Goal: Information Seeking & Learning: Learn about a topic

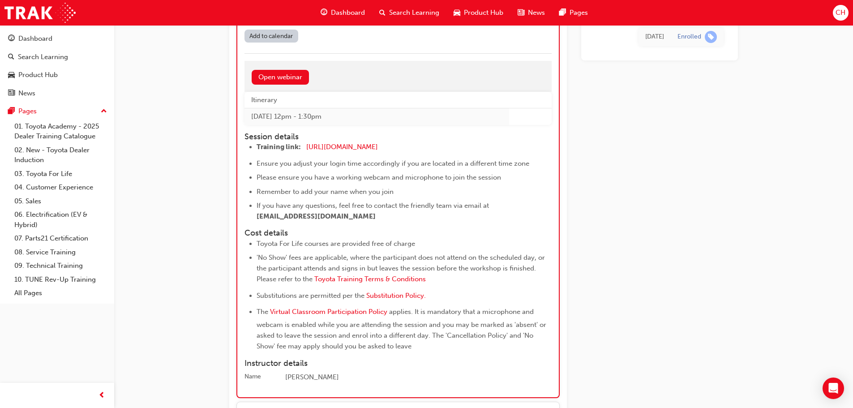
scroll to position [751, 0]
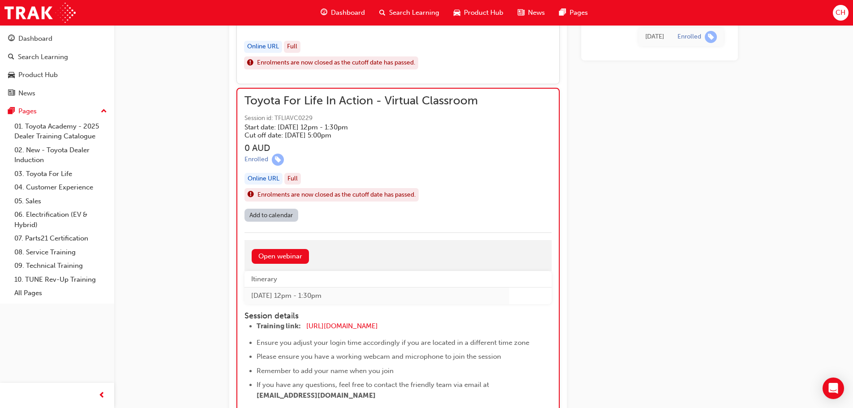
click at [478, 18] on div "Product Hub" at bounding box center [478, 13] width 64 height 18
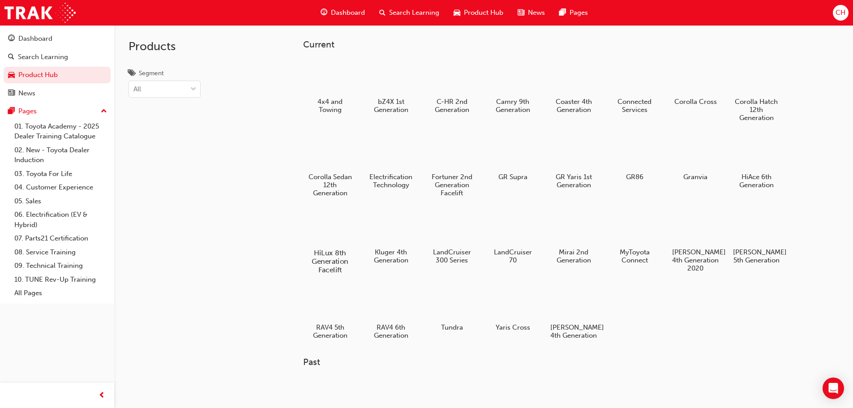
click at [342, 235] on div at bounding box center [330, 227] width 50 height 36
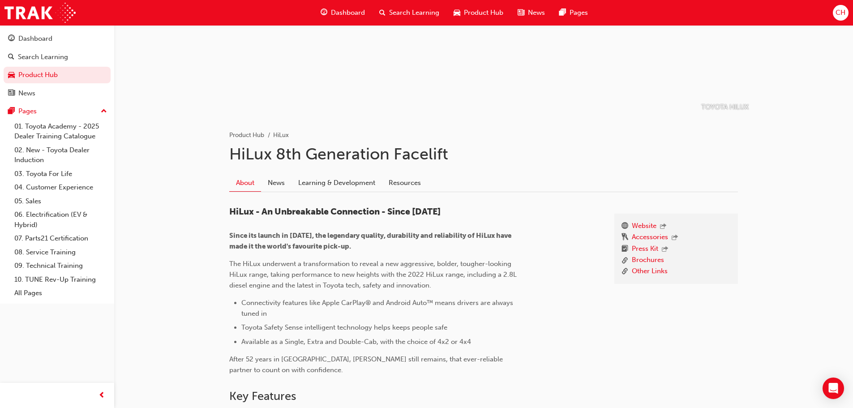
scroll to position [90, 0]
click at [356, 189] on link "Learning & Development" at bounding box center [336, 181] width 90 height 17
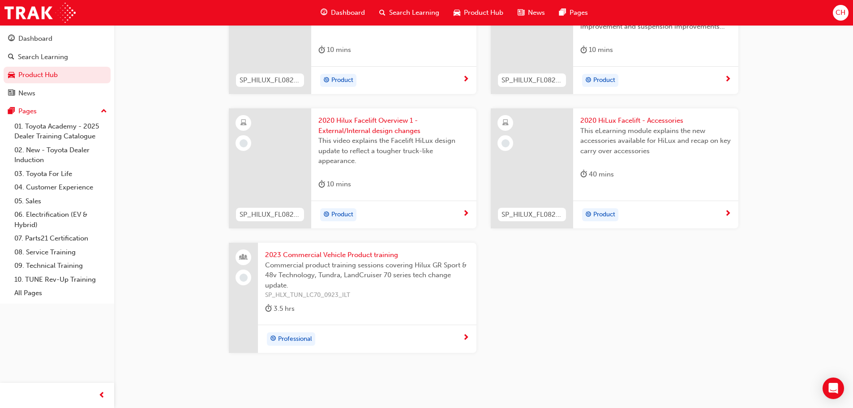
scroll to position [1388, 0]
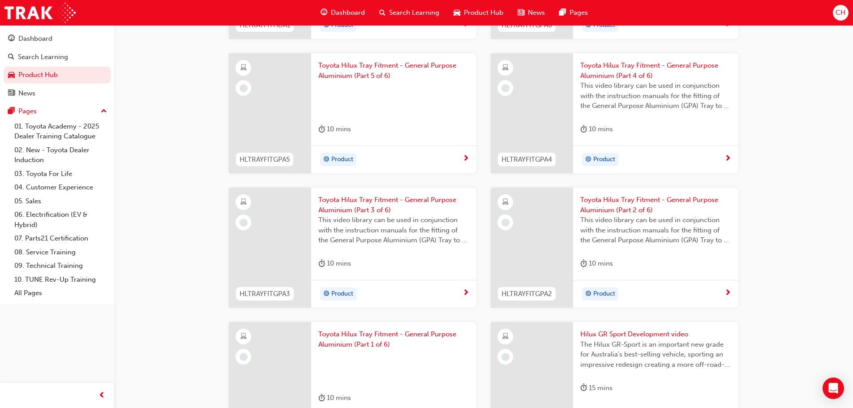
click at [479, 15] on span "Product Hub" at bounding box center [483, 13] width 39 height 10
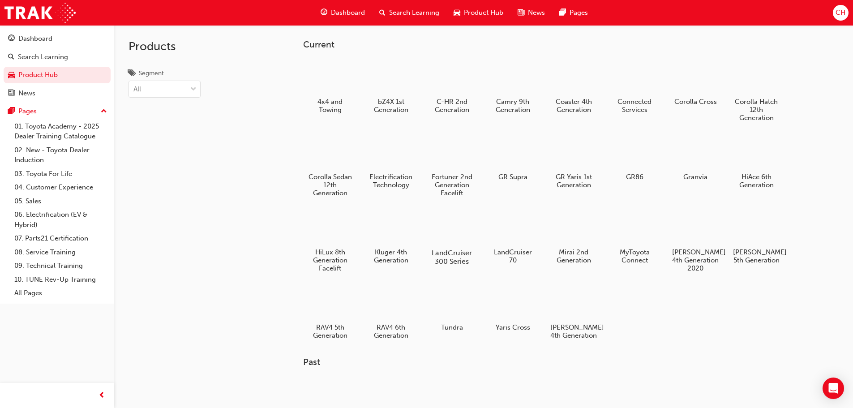
click at [456, 224] on div at bounding box center [452, 227] width 50 height 36
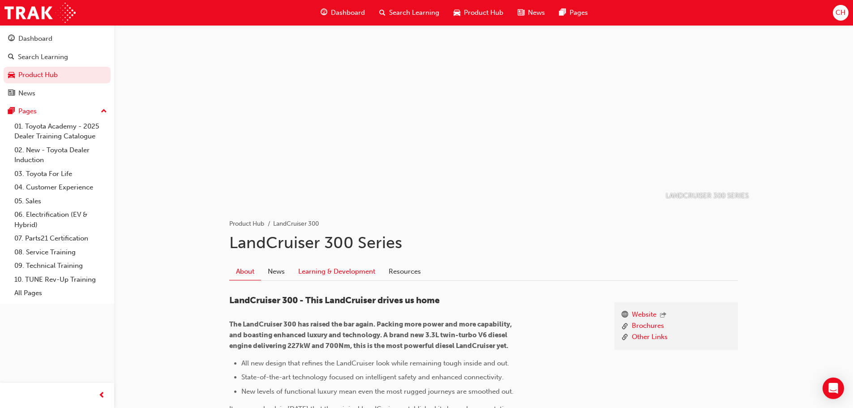
click at [351, 269] on link "Learning & Development" at bounding box center [336, 271] width 90 height 17
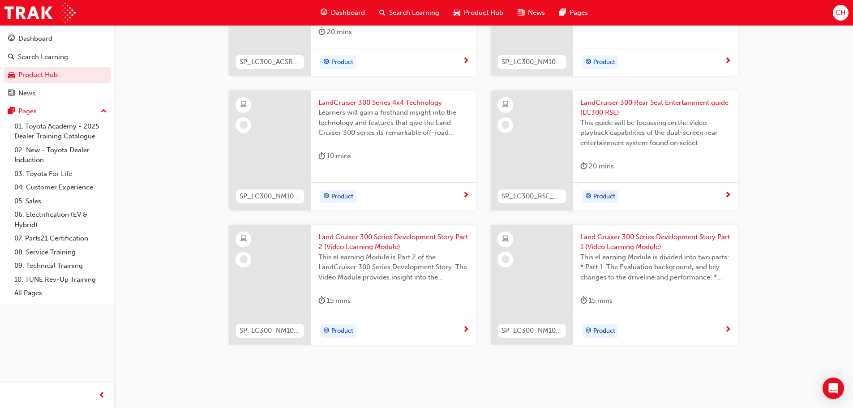
scroll to position [334, 0]
click at [723, 327] on div "Product" at bounding box center [652, 328] width 144 height 13
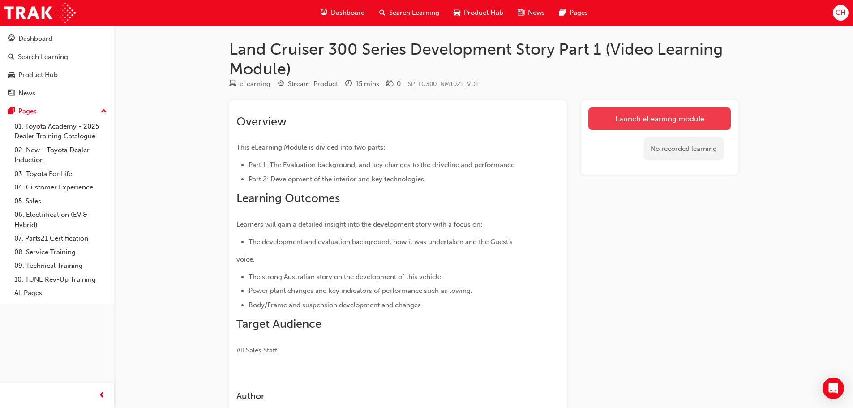
click at [668, 122] on link "Launch eLearning module" at bounding box center [659, 118] width 142 height 22
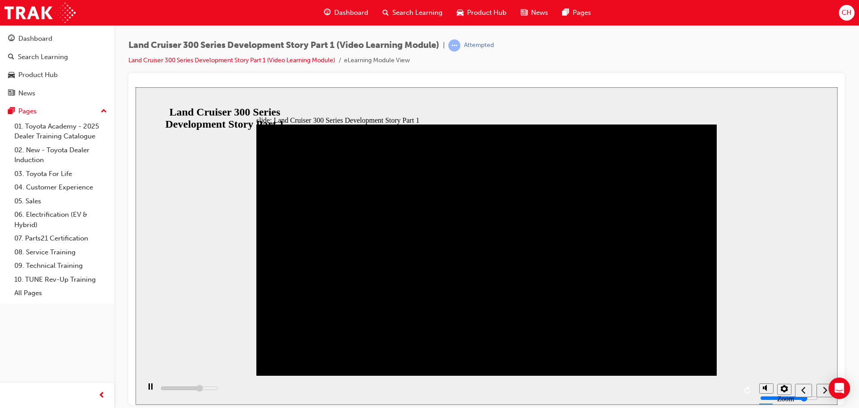
click at [820, 393] on div "next" at bounding box center [825, 389] width 10 height 9
type input "52100"
click at [151, 389] on div "play/pause" at bounding box center [150, 390] width 15 height 15
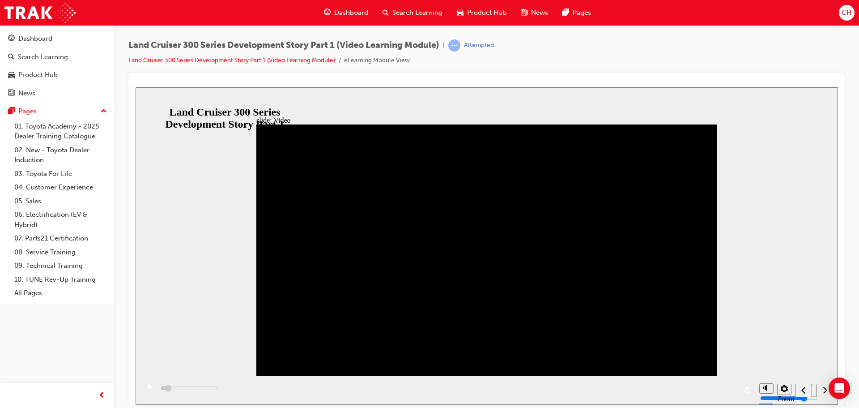
click at [353, 13] on span "Dashboard" at bounding box center [351, 13] width 34 height 10
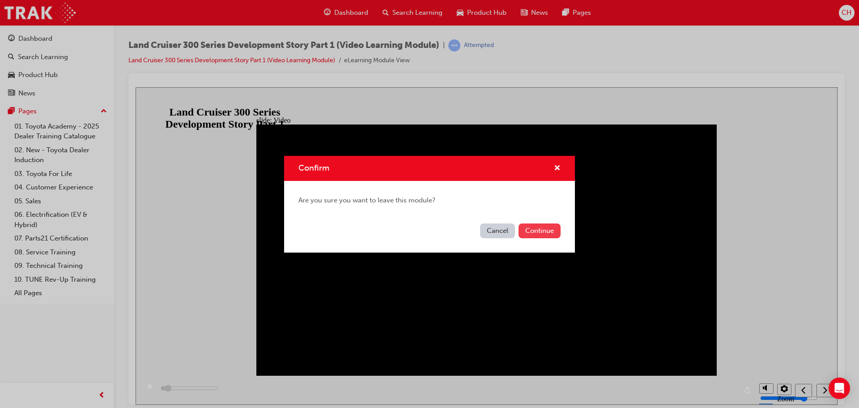
click at [543, 236] on button "Continue" at bounding box center [540, 230] width 42 height 15
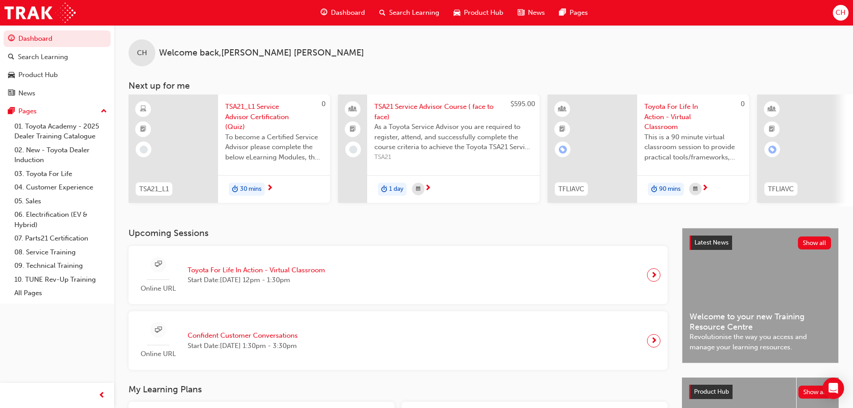
click at [386, 273] on div "Online URL Toyota For Life In Action - Virtual Classroom Start Date: Tue 23 Sep…" at bounding box center [398, 275] width 525 height 44
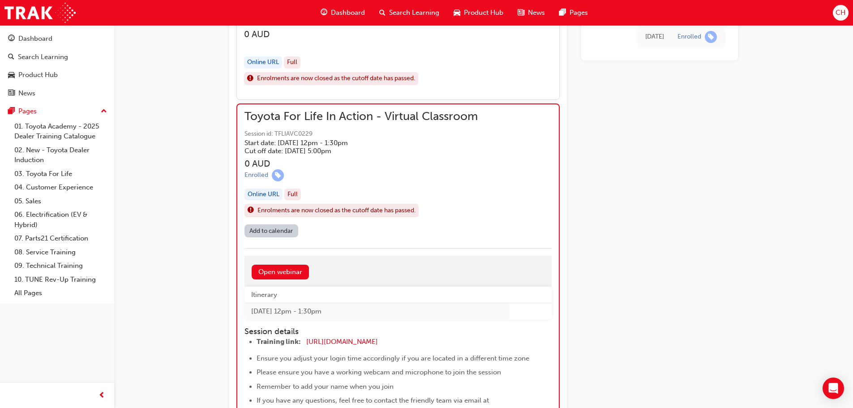
scroll to position [799, 0]
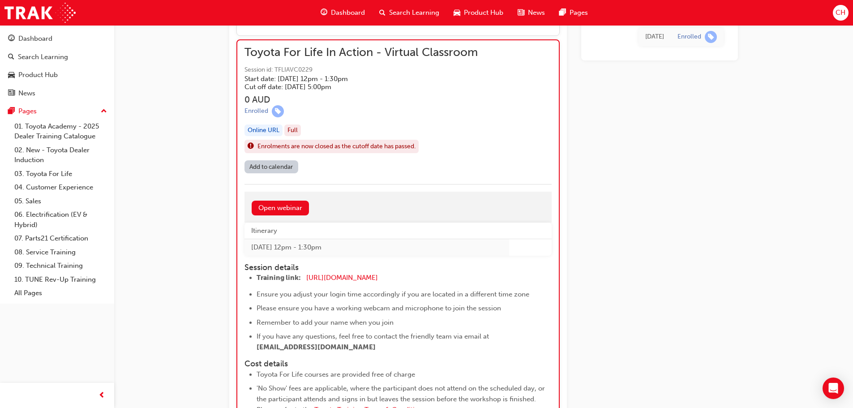
drag, startPoint x: 393, startPoint y: 277, endPoint x: 392, endPoint y: 270, distance: 6.8
click at [367, 279] on li "Training link: https://zoom.us/j/5450758959 ​" at bounding box center [395, 278] width 279 height 13
drag, startPoint x: 401, startPoint y: 276, endPoint x: 344, endPoint y: 277, distance: 57.7
click at [0, 0] on div "[URL][DOMAIN_NAME]" at bounding box center [0, 0] width 0 height 0
click at [344, 276] on span "[URL][DOMAIN_NAME]" at bounding box center [342, 277] width 72 height 8
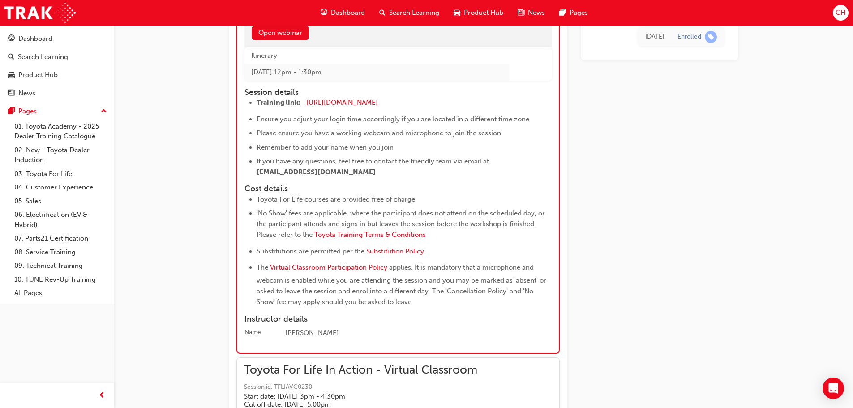
scroll to position [974, 0]
click at [471, 14] on span "Product Hub" at bounding box center [483, 13] width 39 height 10
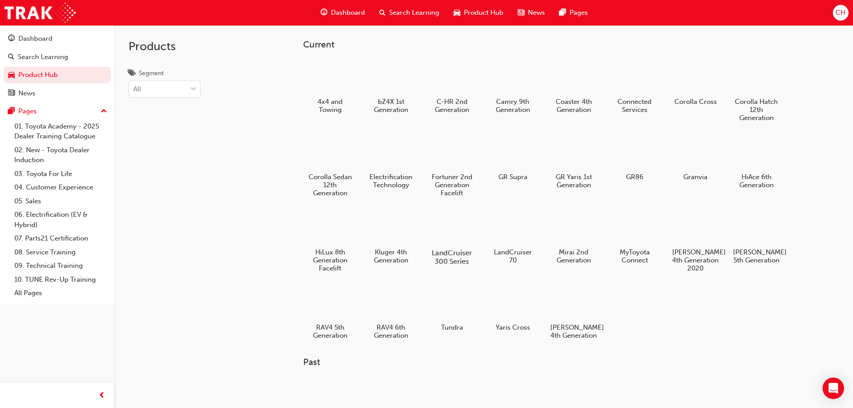
click at [457, 231] on div at bounding box center [452, 227] width 50 height 36
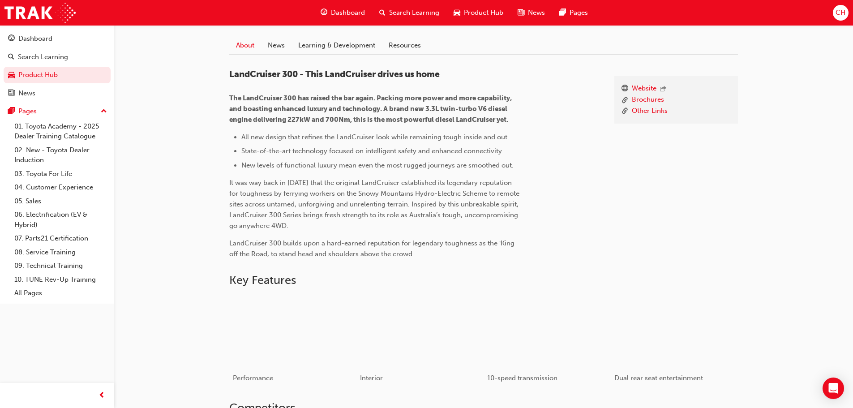
scroll to position [224, 0]
click at [344, 42] on link "Learning & Development" at bounding box center [336, 47] width 90 height 17
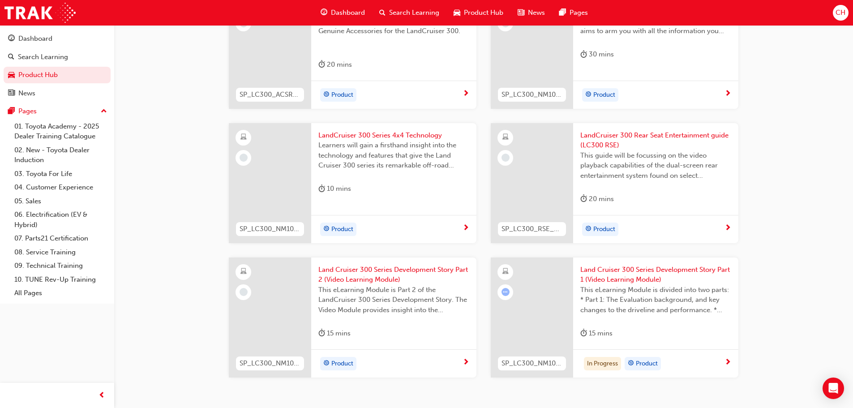
scroll to position [334, 0]
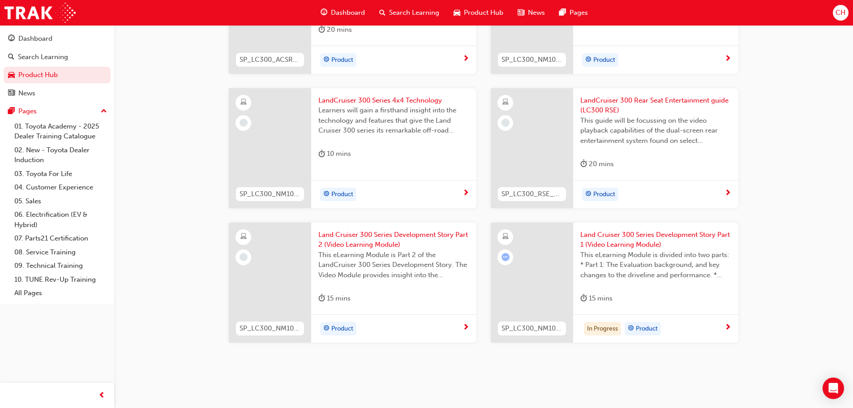
click at [726, 327] on span "next-icon" at bounding box center [727, 328] width 7 height 8
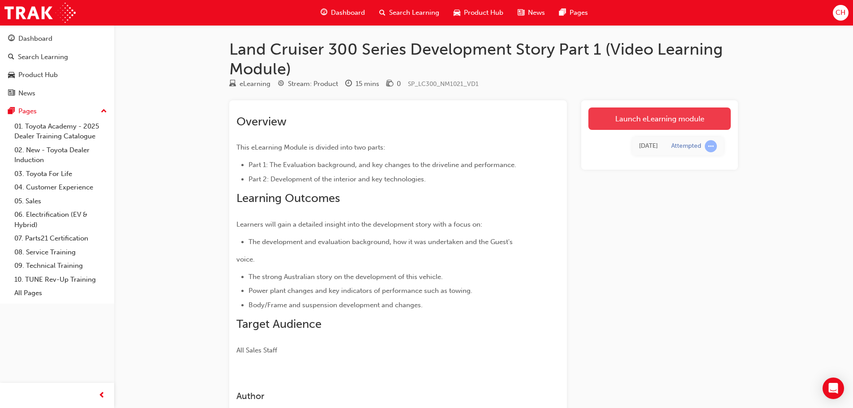
click at [638, 122] on link "Launch eLearning module" at bounding box center [659, 118] width 142 height 22
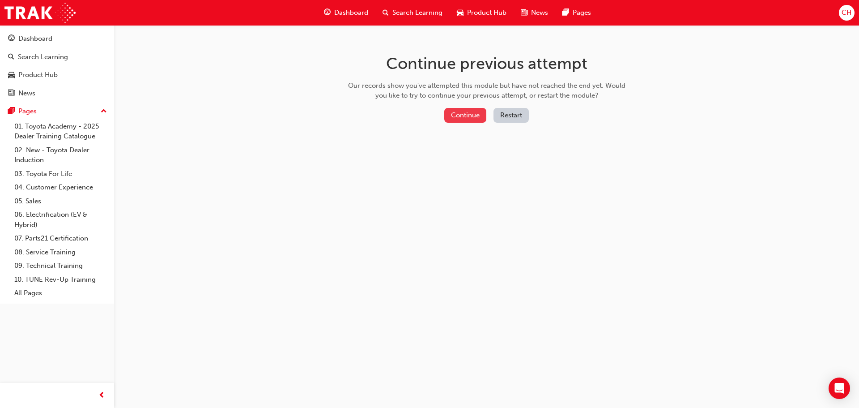
click at [479, 112] on button "Continue" at bounding box center [465, 115] width 42 height 15
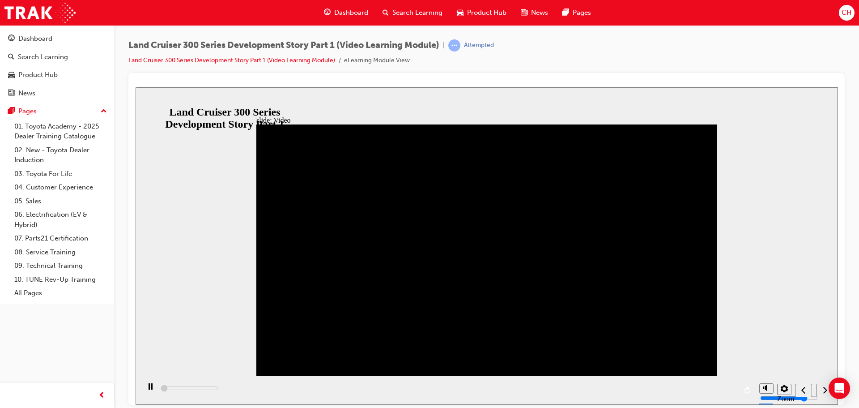
click at [179, 390] on div "playback controls" at bounding box center [447, 389] width 615 height 29
click at [149, 387] on icon "play/pause" at bounding box center [151, 386] width 4 height 6
click at [149, 389] on icon "play/pause" at bounding box center [150, 386] width 5 height 6
click at [145, 385] on div "play/pause" at bounding box center [150, 390] width 15 height 15
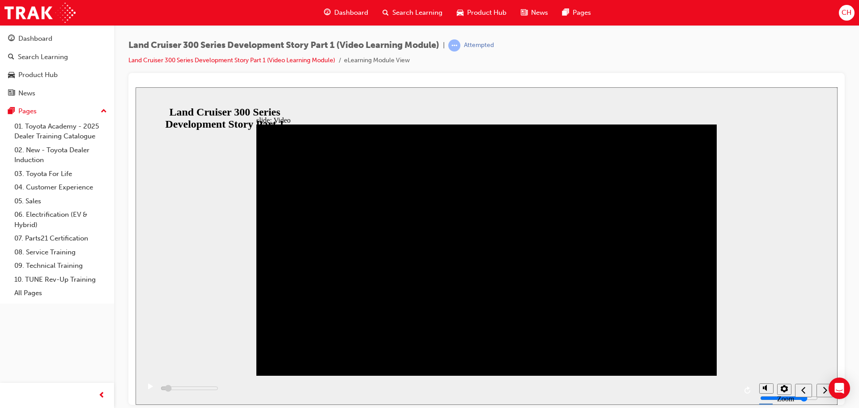
click at [143, 389] on div "play/pause" at bounding box center [150, 390] width 15 height 15
click at [146, 393] on div "Close navigation" at bounding box center [140, 395] width 49 height 15
click at [149, 389] on icon "play/pause" at bounding box center [151, 386] width 4 height 6
click at [149, 386] on div "play/pause" at bounding box center [150, 390] width 15 height 15
click at [144, 393] on div "play/pause" at bounding box center [150, 390] width 15 height 15
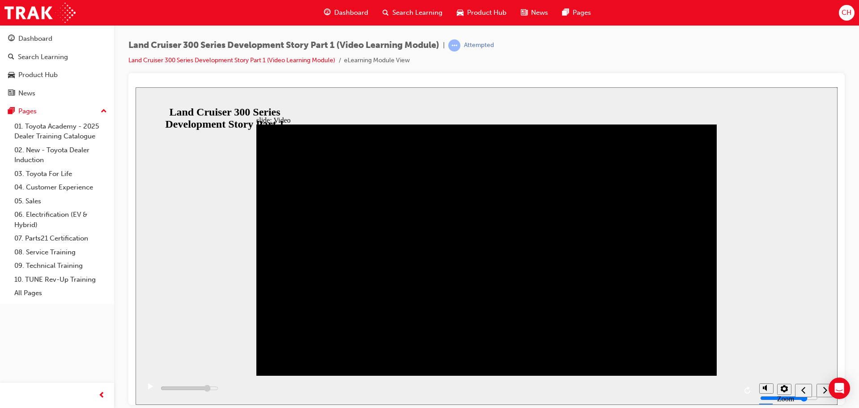
click at [149, 388] on icon "play/pause" at bounding box center [150, 386] width 5 height 6
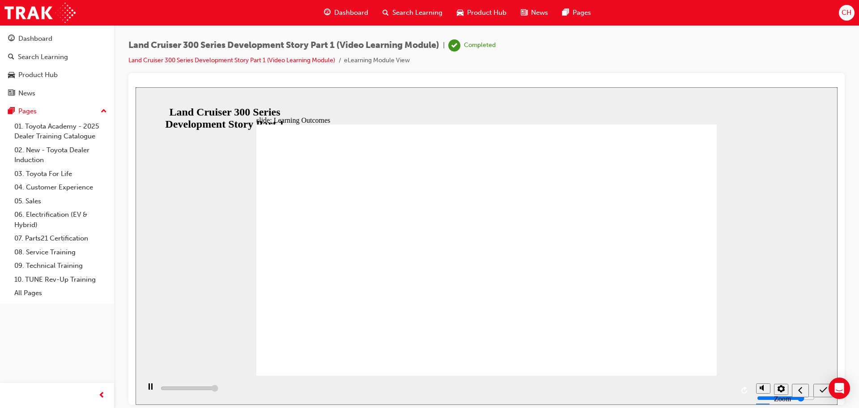
type input "13000"
click at [824, 393] on icon "submit" at bounding box center [824, 389] width 8 height 8
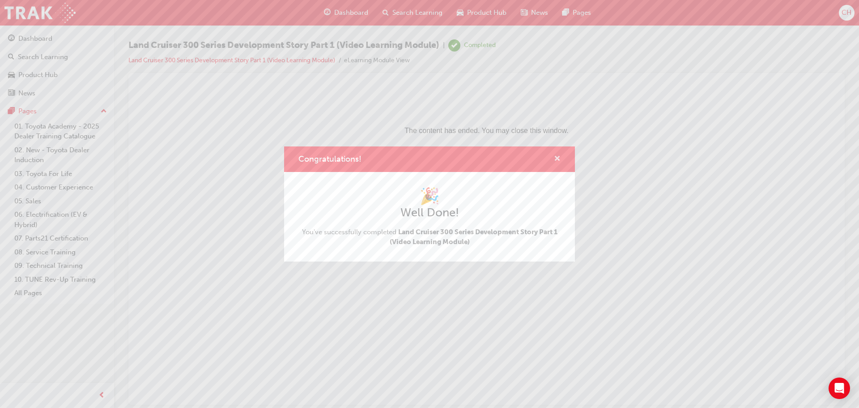
click at [558, 162] on span "cross-icon" at bounding box center [557, 159] width 7 height 8
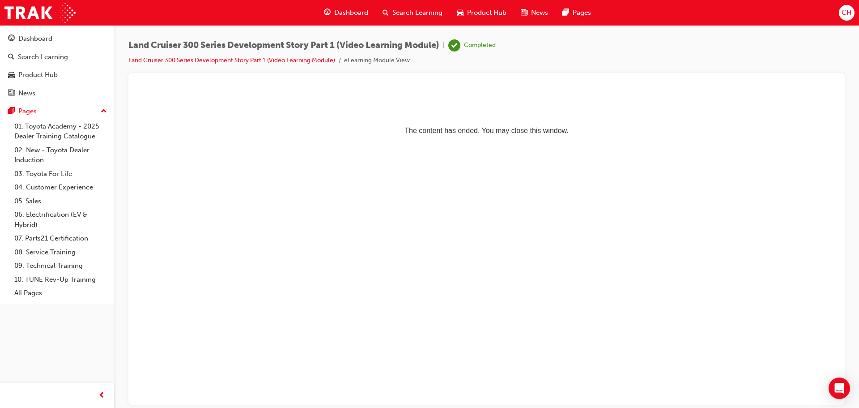
click at [495, 11] on span "Product Hub" at bounding box center [486, 13] width 39 height 10
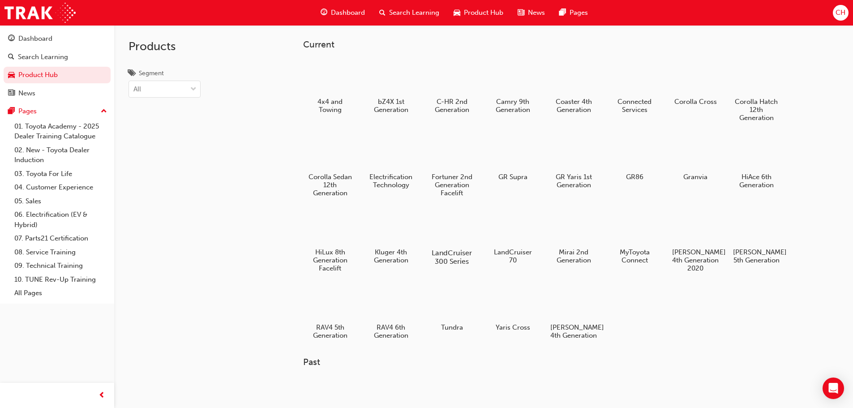
click at [454, 214] on div at bounding box center [452, 227] width 50 height 36
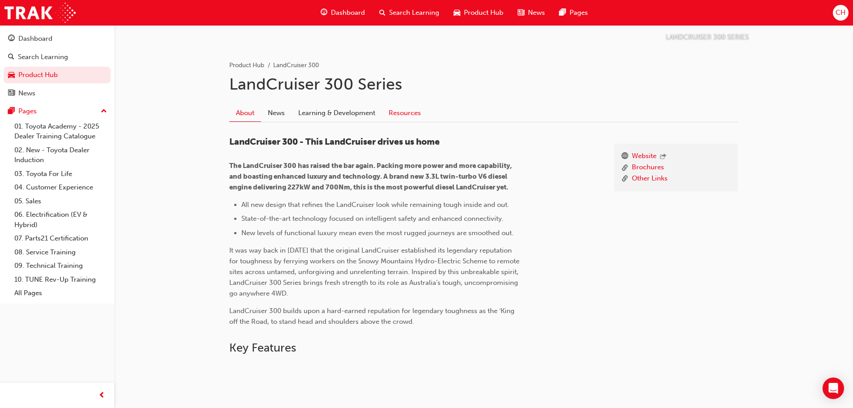
scroll to position [45, 0]
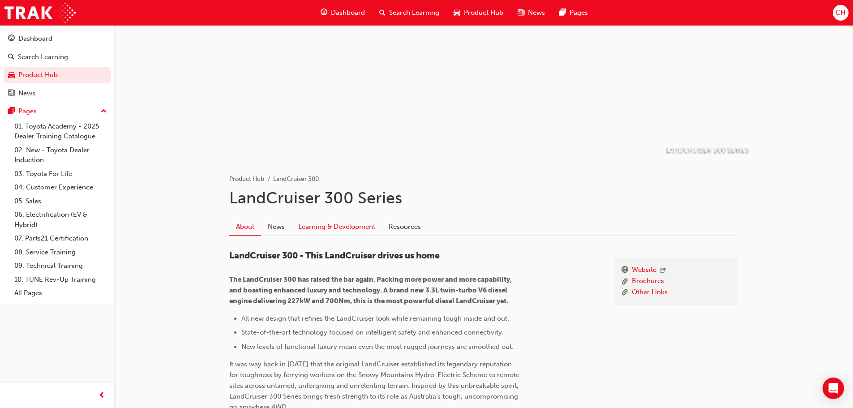
click at [327, 233] on link "Learning & Development" at bounding box center [336, 226] width 90 height 17
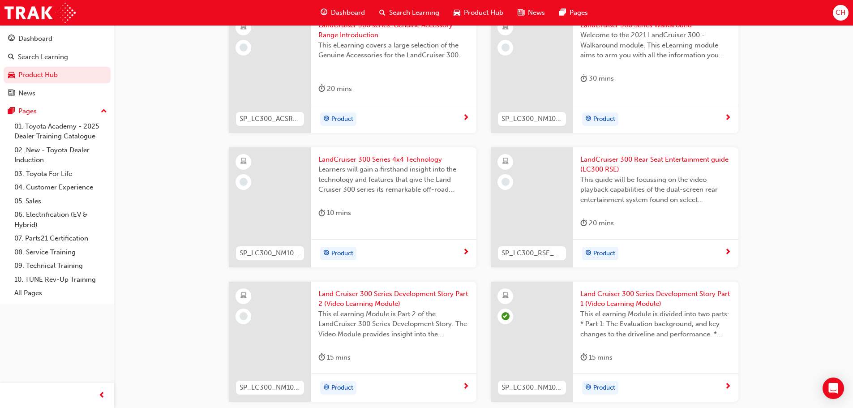
scroll to position [334, 0]
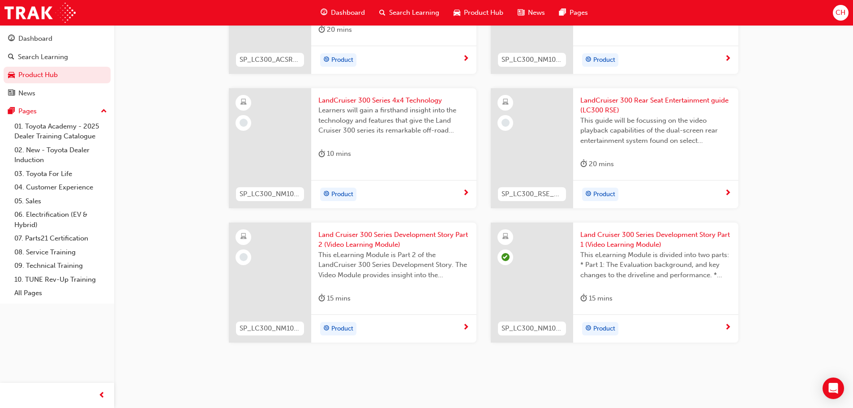
click at [466, 325] on span "next-icon" at bounding box center [465, 328] width 7 height 8
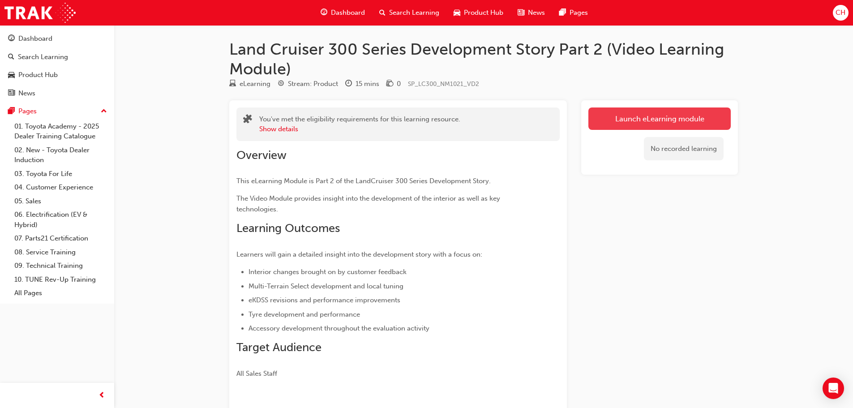
click at [653, 124] on link "Launch eLearning module" at bounding box center [659, 118] width 142 height 22
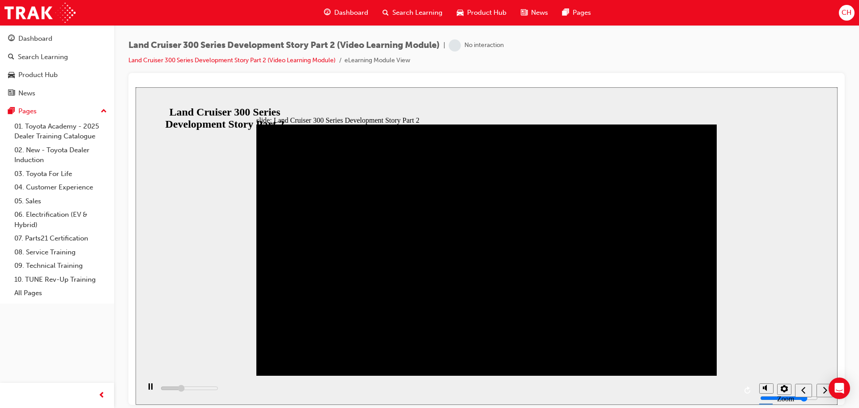
click at [826, 391] on icon "next" at bounding box center [826, 389] width 4 height 7
click at [148, 389] on icon "play/pause" at bounding box center [150, 386] width 5 height 6
click at [726, 391] on div "playback controls" at bounding box center [447, 389] width 615 height 29
click at [726, 390] on div "playback controls" at bounding box center [447, 389] width 615 height 29
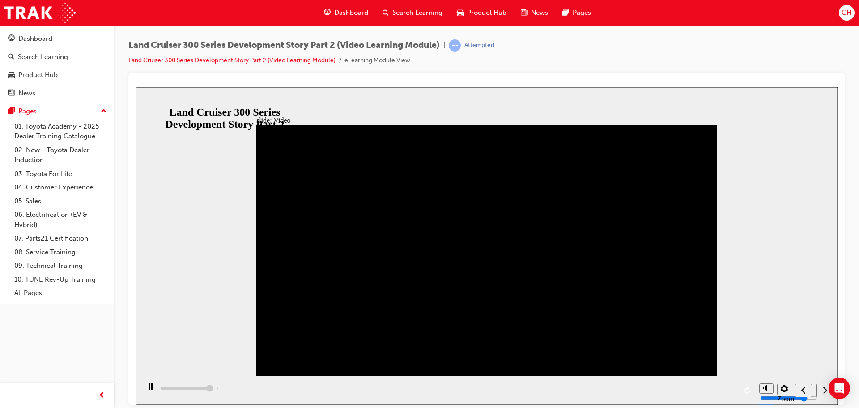
click at [722, 387] on div "playback controls" at bounding box center [447, 389] width 615 height 29
drag, startPoint x: 684, startPoint y: 389, endPoint x: 710, endPoint y: 389, distance: 26.4
click at [710, 389] on div "playback controls" at bounding box center [447, 389] width 615 height 29
click at [149, 389] on icon "play/pause" at bounding box center [151, 386] width 4 height 6
click at [148, 389] on icon "play/pause" at bounding box center [150, 386] width 5 height 6
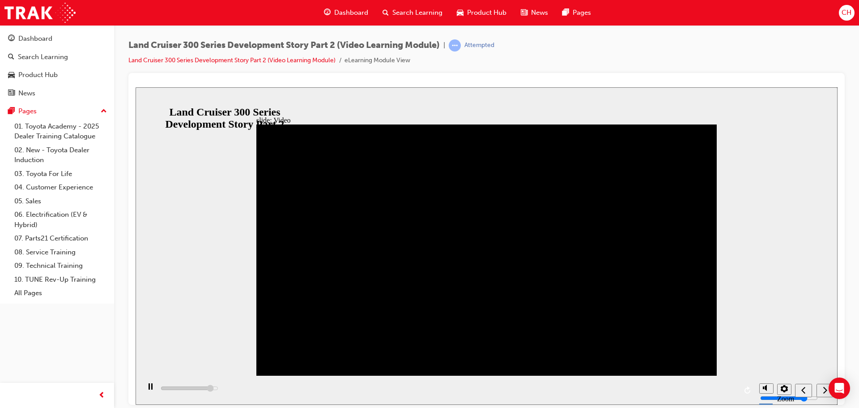
click at [822, 389] on div "next" at bounding box center [825, 389] width 10 height 9
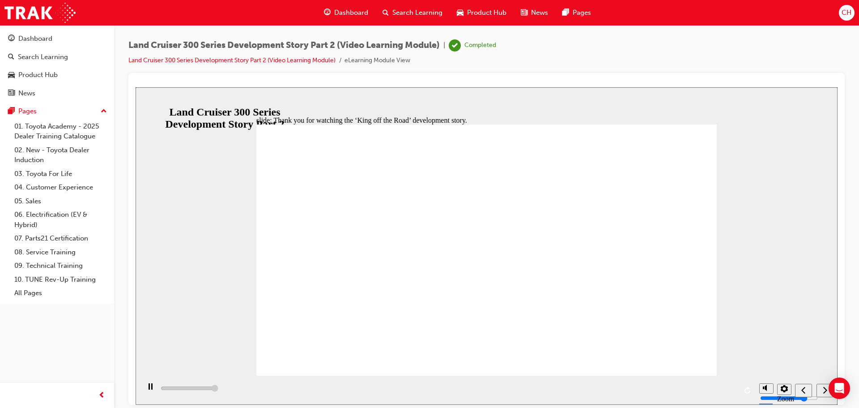
click at [819, 388] on nav "slide navigation" at bounding box center [814, 389] width 38 height 29
click at [823, 393] on icon "submit" at bounding box center [824, 389] width 8 height 8
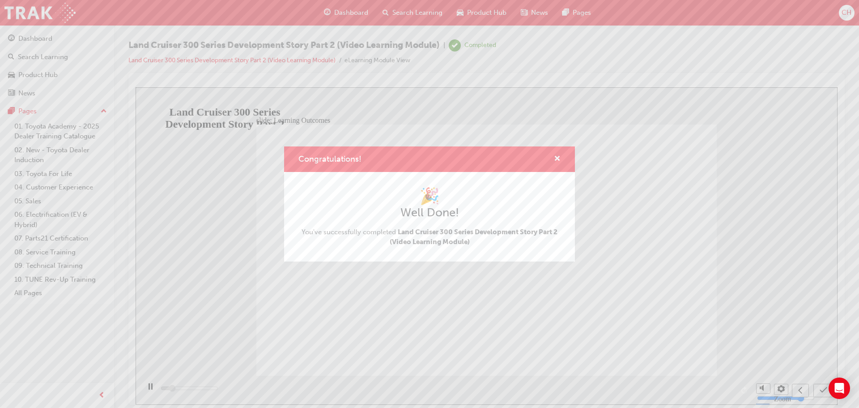
type input "2100"
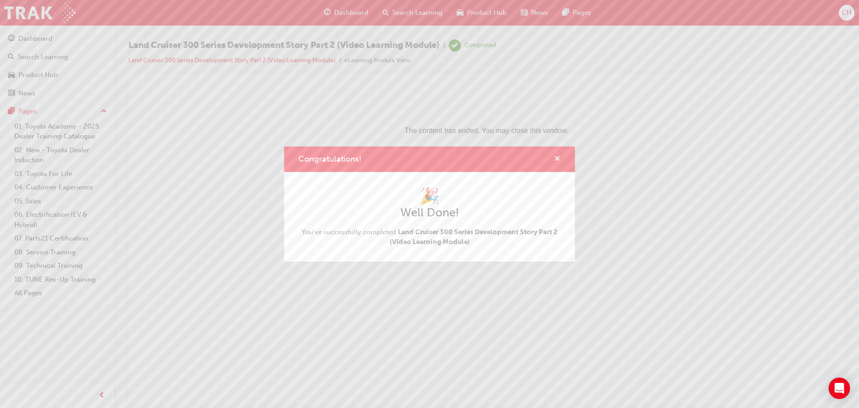
click at [557, 160] on span "cross-icon" at bounding box center [557, 159] width 7 height 8
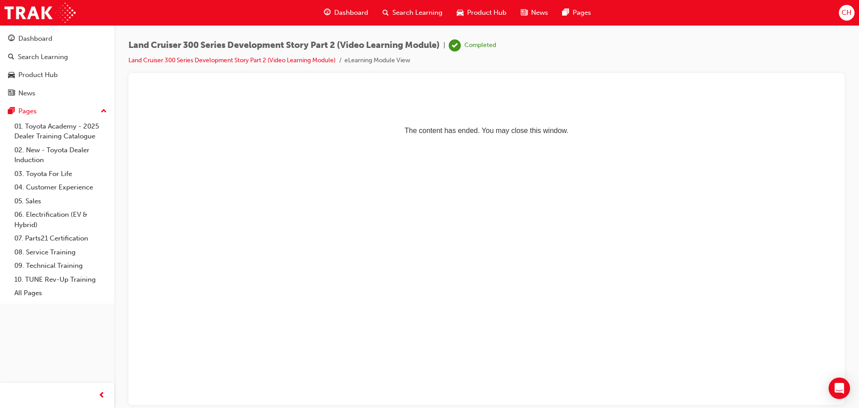
click at [483, 12] on span "Product Hub" at bounding box center [486, 13] width 39 height 10
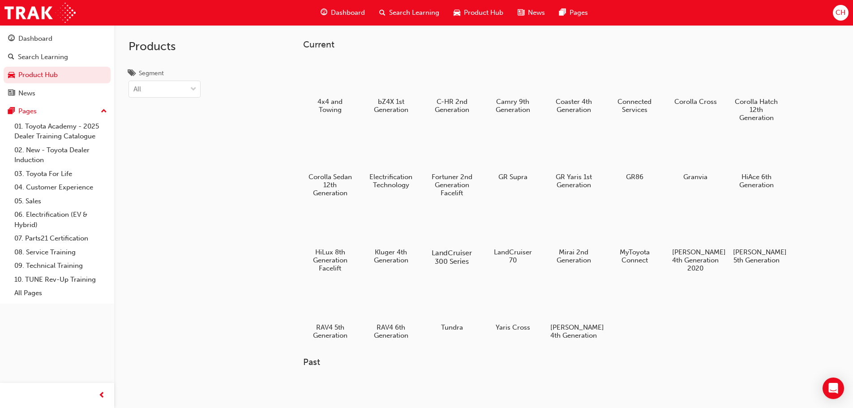
click at [453, 230] on div at bounding box center [452, 227] width 50 height 36
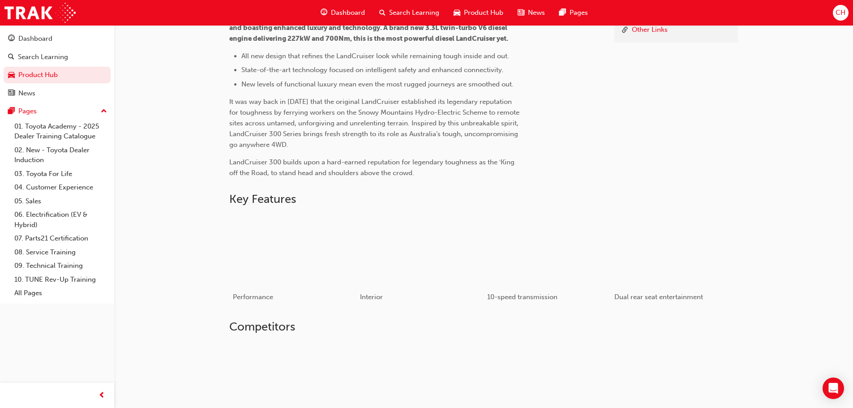
scroll to position [224, 0]
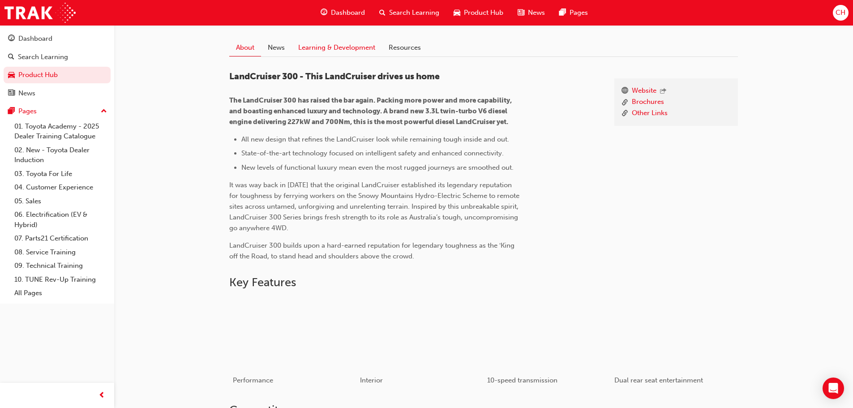
click at [309, 54] on link "Learning & Development" at bounding box center [336, 47] width 90 height 17
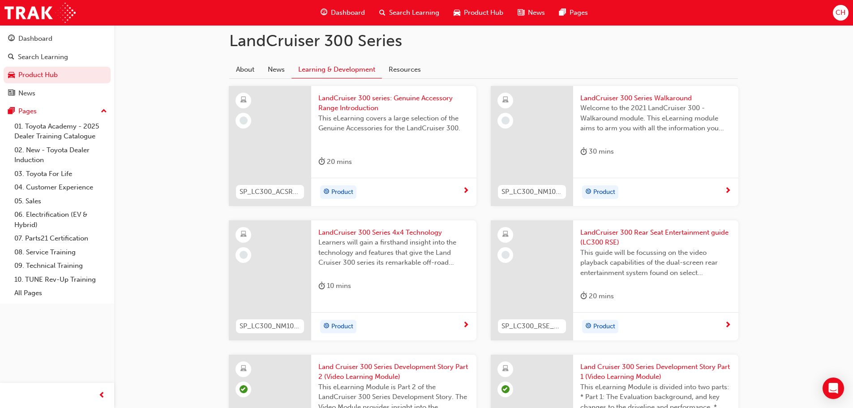
scroll to position [200, 0]
click at [728, 335] on div "Product" at bounding box center [655, 328] width 165 height 28
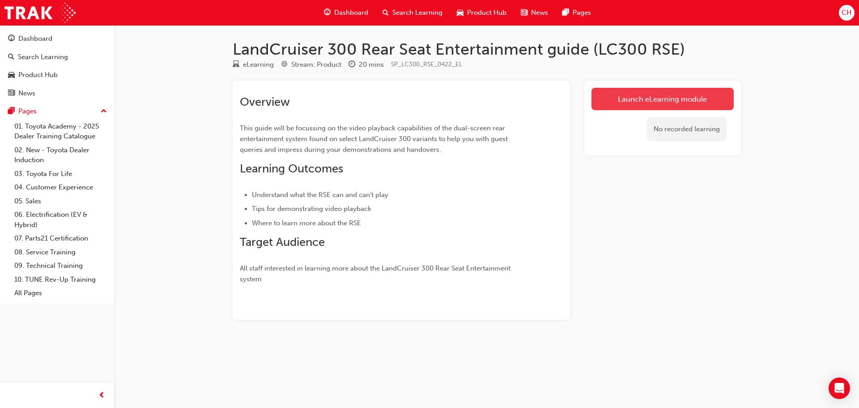
click at [664, 101] on link "Launch eLearning module" at bounding box center [663, 99] width 142 height 22
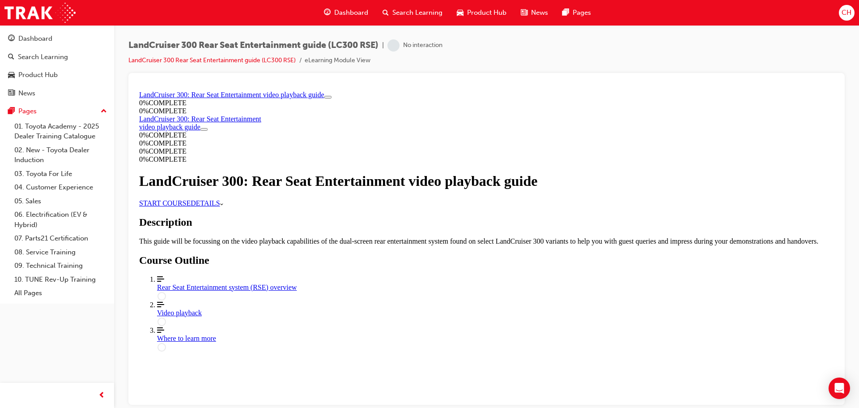
click at [191, 206] on link "START COURSE" at bounding box center [164, 203] width 51 height 8
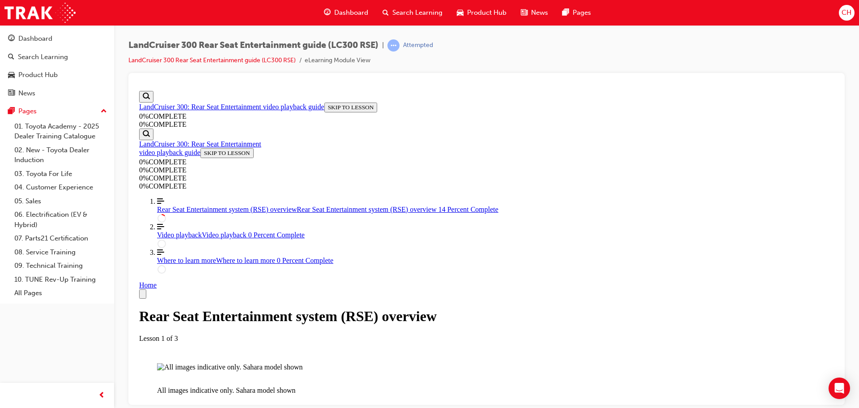
scroll to position [255, 0]
click at [303, 363] on img "Lesson Content" at bounding box center [230, 367] width 146 height 8
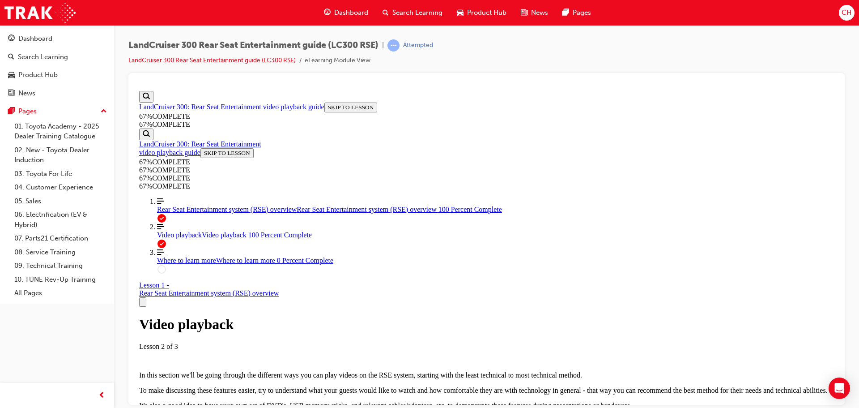
scroll to position [3370, 0]
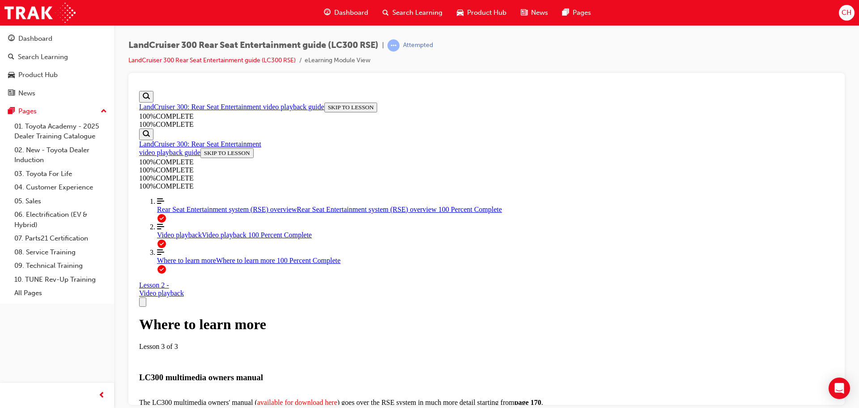
scroll to position [256, 0]
click at [476, 12] on span "Product Hub" at bounding box center [486, 13] width 39 height 10
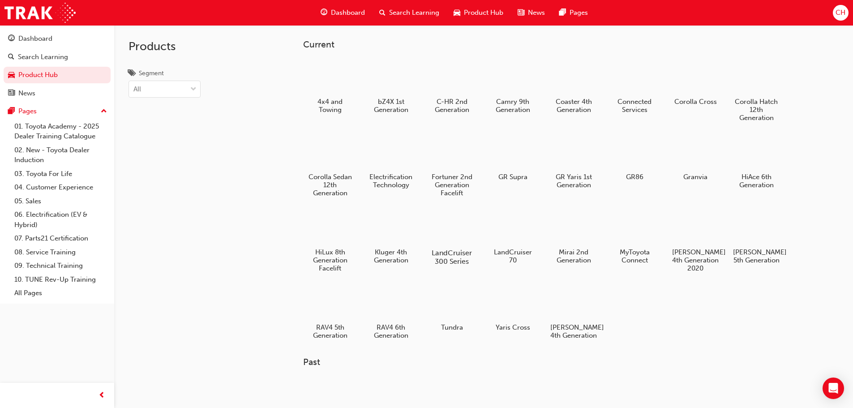
click at [466, 239] on div at bounding box center [452, 227] width 50 height 36
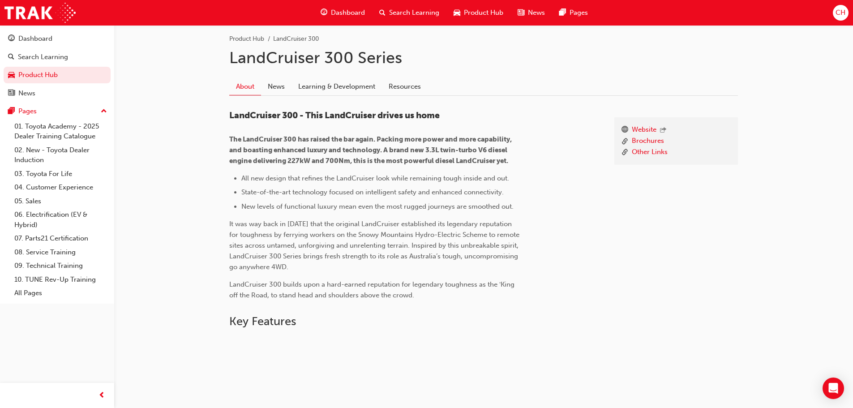
scroll to position [179, 0]
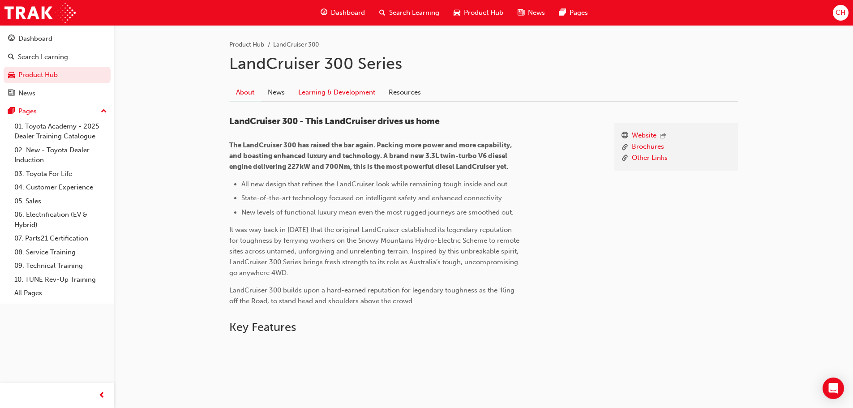
click at [334, 86] on link "Learning & Development" at bounding box center [336, 92] width 90 height 17
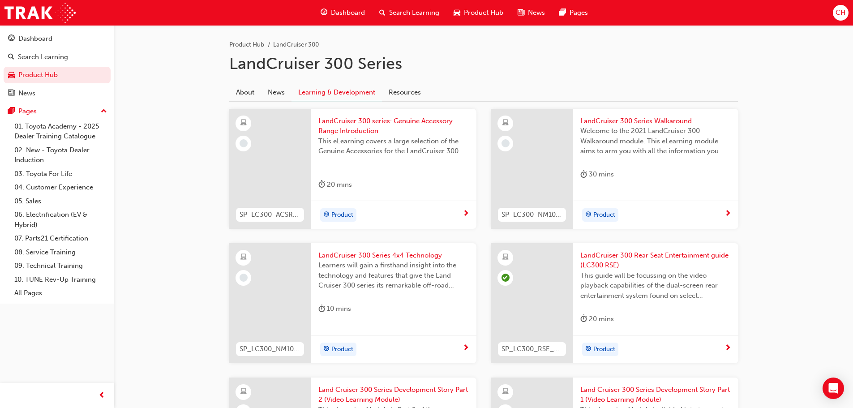
click at [469, 345] on span "next-icon" at bounding box center [465, 348] width 7 height 8
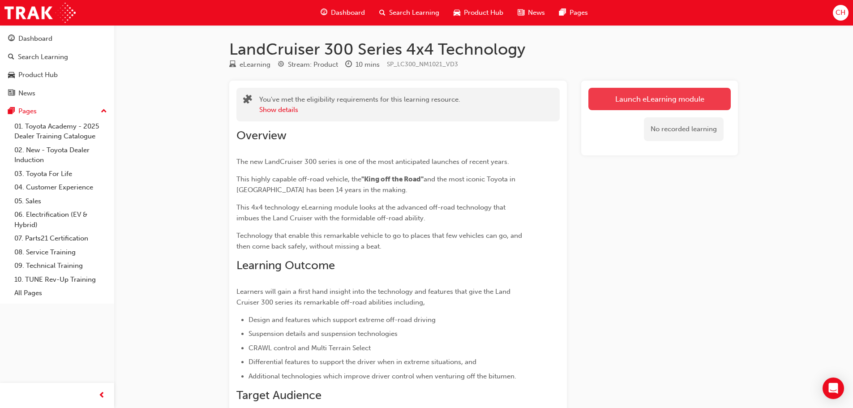
click at [608, 103] on link "Launch eLearning module" at bounding box center [659, 99] width 142 height 22
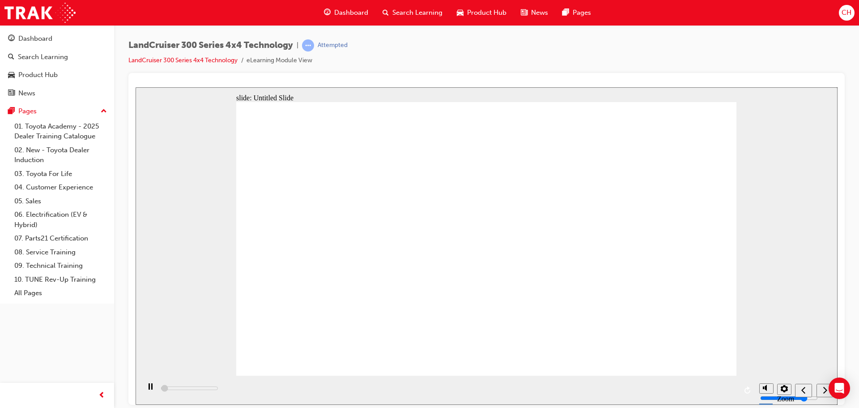
click at [149, 389] on icon "play/pause" at bounding box center [151, 386] width 4 height 6
click at [143, 391] on div "play/pause" at bounding box center [150, 390] width 15 height 15
click at [823, 391] on div "next" at bounding box center [825, 389] width 10 height 9
click at [819, 390] on div "submit" at bounding box center [823, 389] width 13 height 9
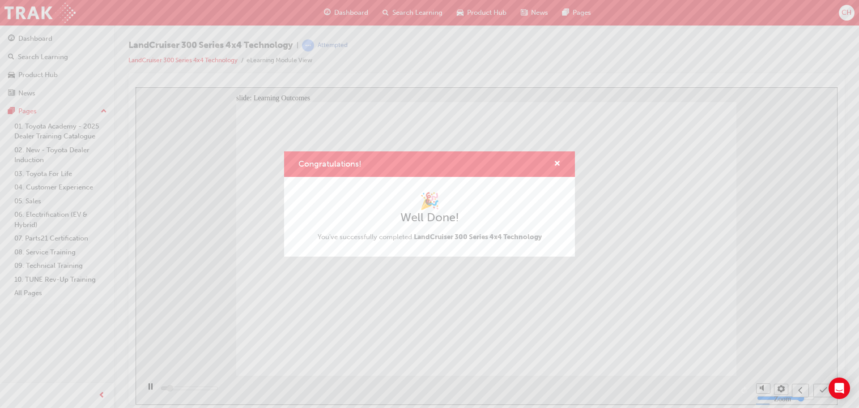
type input "1500"
click at [568, 162] on div "Congratulations!" at bounding box center [429, 164] width 291 height 26
click at [555, 160] on span "cross-icon" at bounding box center [557, 164] width 7 height 8
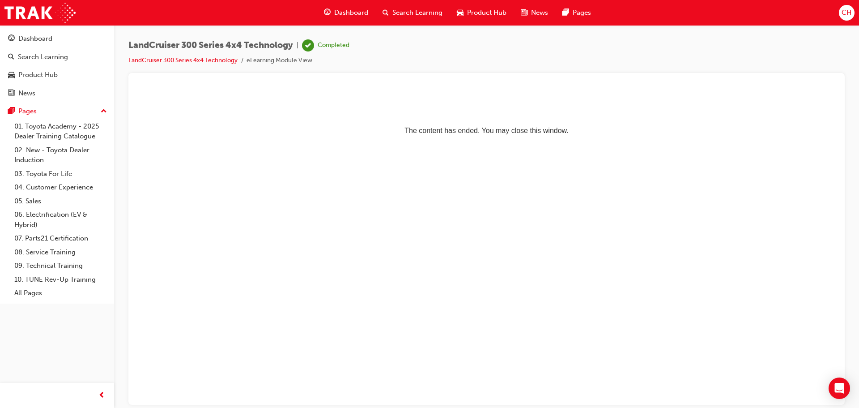
click at [487, 19] on div "Product Hub" at bounding box center [482, 13] width 64 height 18
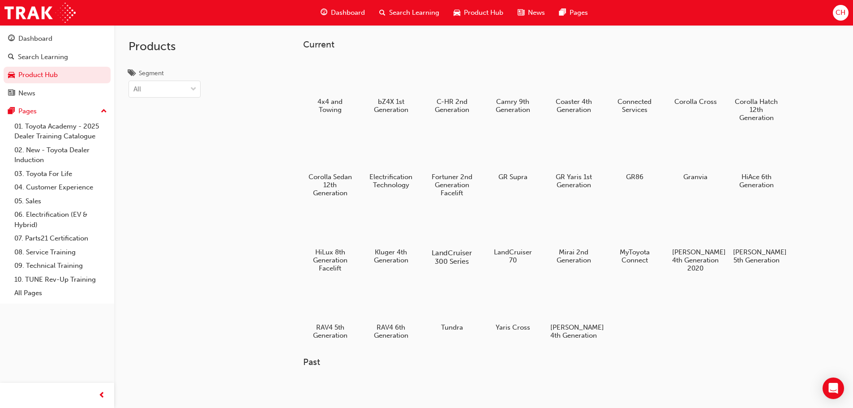
click at [447, 243] on div at bounding box center [452, 227] width 50 height 36
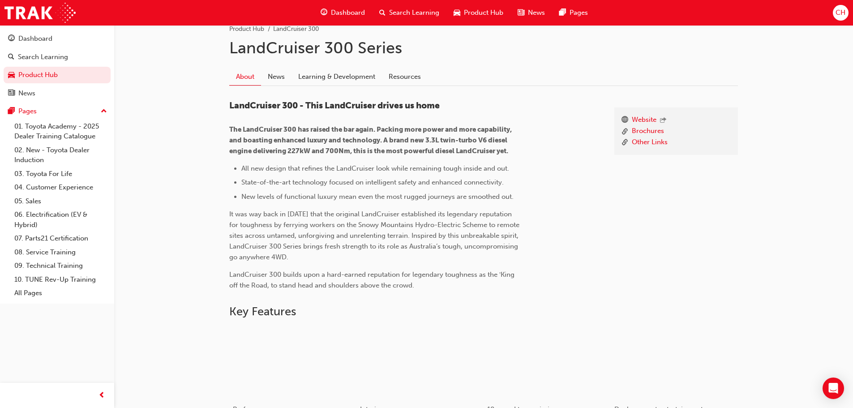
scroll to position [134, 0]
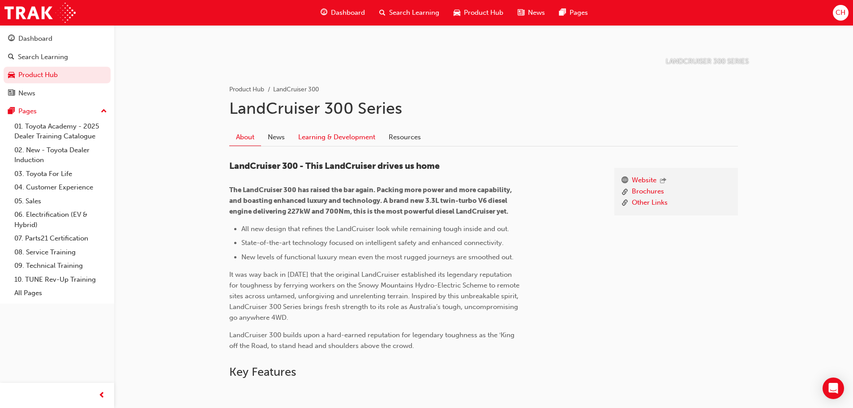
click at [335, 135] on link "Learning & Development" at bounding box center [336, 136] width 90 height 17
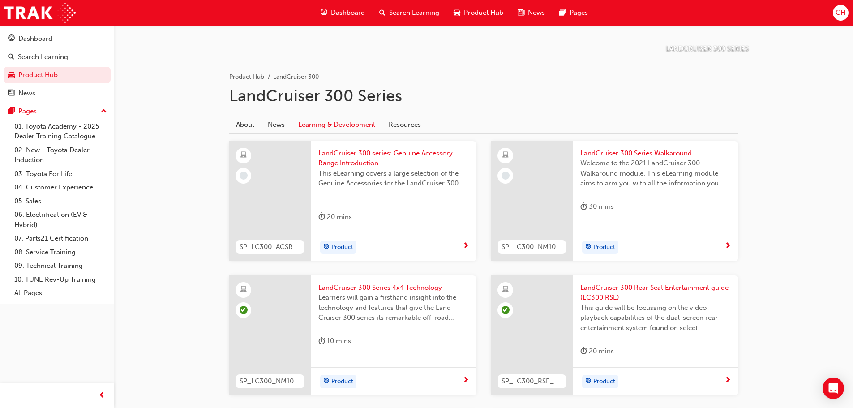
scroll to position [134, 0]
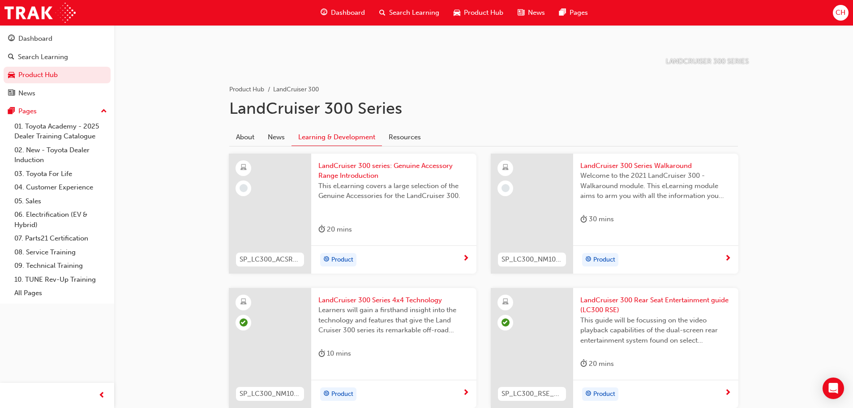
click at [732, 261] on div "Product" at bounding box center [655, 259] width 165 height 28
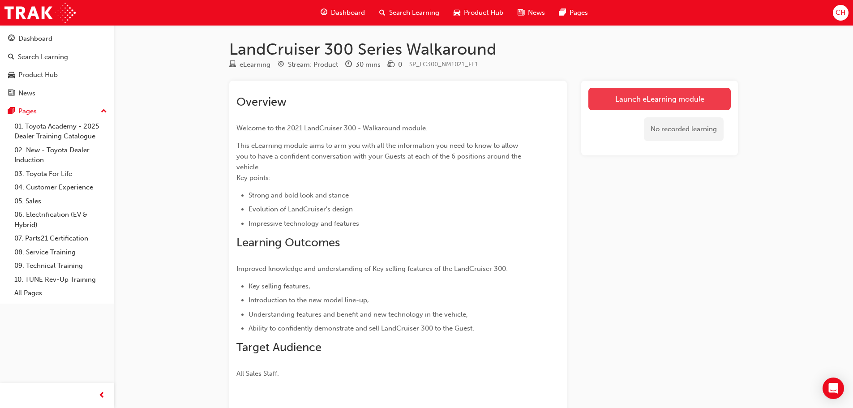
click at [639, 100] on link "Launch eLearning module" at bounding box center [659, 99] width 142 height 22
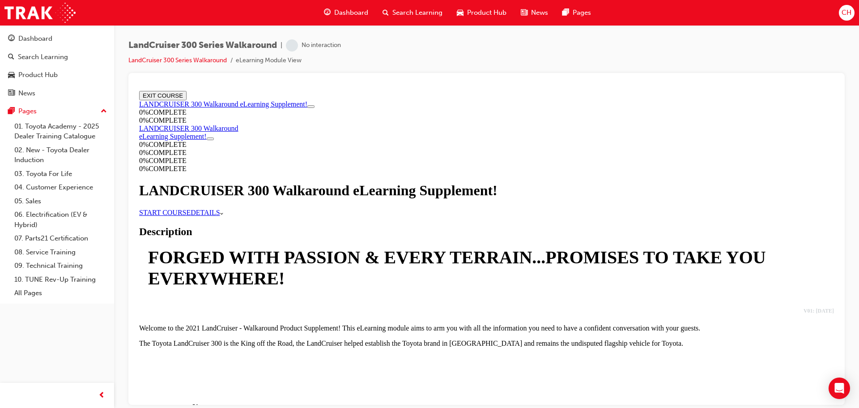
click at [191, 216] on link "START COURSE" at bounding box center [164, 212] width 51 height 8
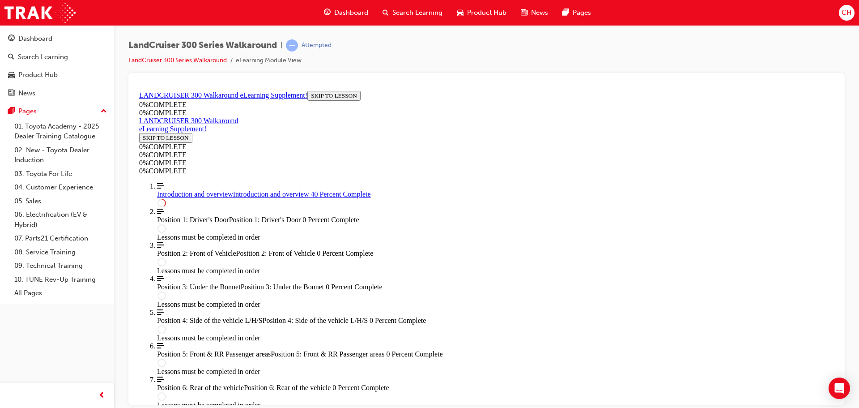
scroll to position [523, 0]
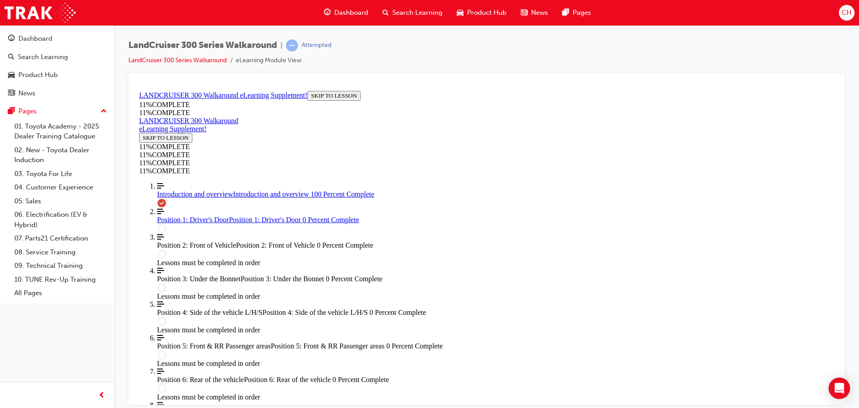
scroll to position [1275, 0]
drag, startPoint x: 702, startPoint y: 198, endPoint x: 566, endPoint y: 219, distance: 137.3
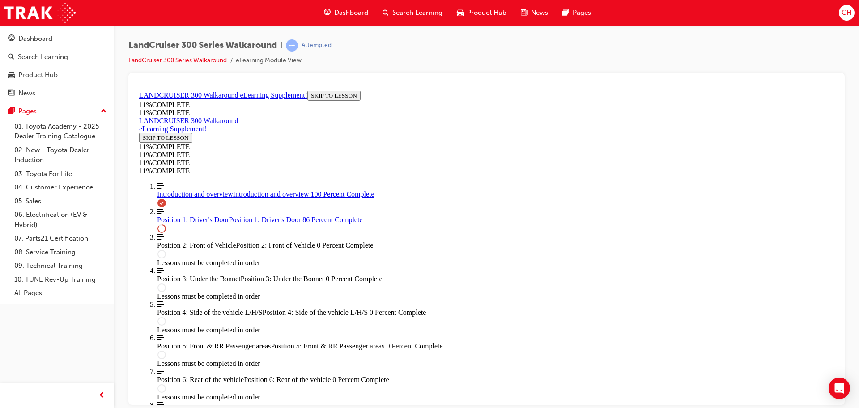
drag, startPoint x: 492, startPoint y: 255, endPoint x: 533, endPoint y: 299, distance: 59.6
drag, startPoint x: 480, startPoint y: 261, endPoint x: 525, endPoint y: 260, distance: 45.2
drag, startPoint x: 498, startPoint y: 253, endPoint x: 508, endPoint y: 206, distance: 48.2
drag, startPoint x: 488, startPoint y: 252, endPoint x: 525, endPoint y: 251, distance: 37.2
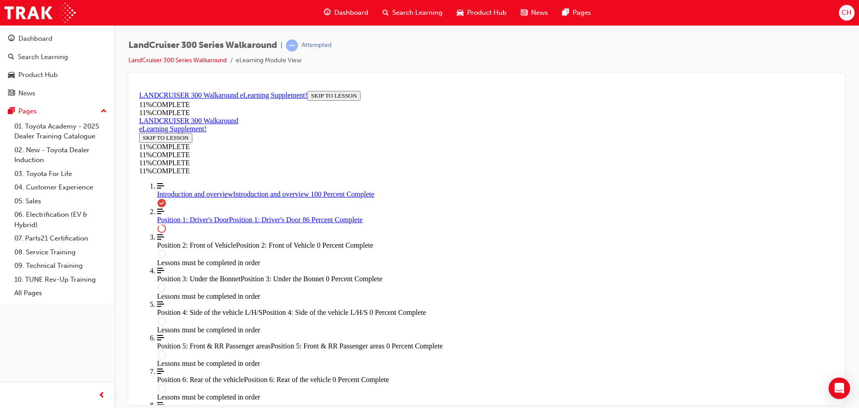
drag, startPoint x: 497, startPoint y: 213, endPoint x: 528, endPoint y: 257, distance: 53.8
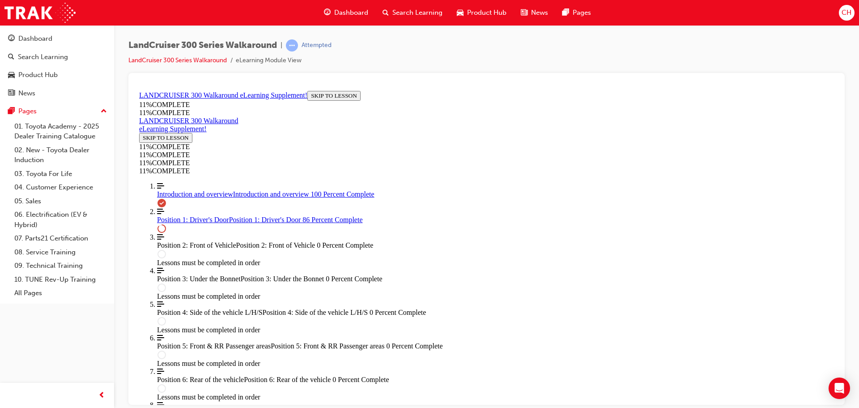
drag, startPoint x: 483, startPoint y: 198, endPoint x: 533, endPoint y: 201, distance: 49.3
drag, startPoint x: 489, startPoint y: 166, endPoint x: 538, endPoint y: 170, distance: 49.4
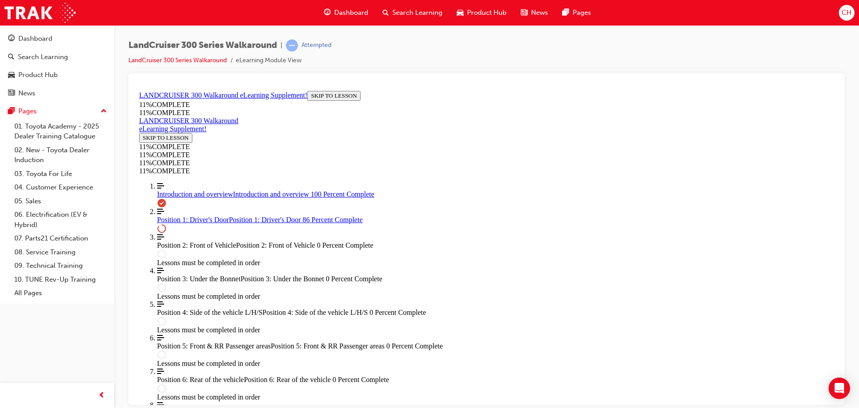
scroll to position [1318, 0]
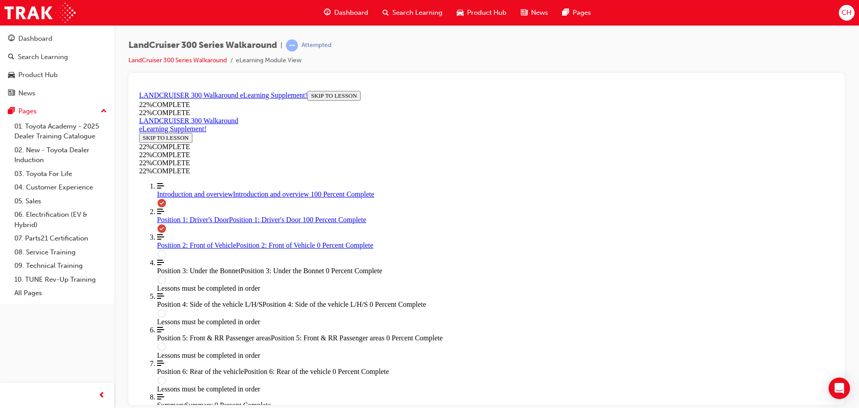
scroll to position [1479, 0]
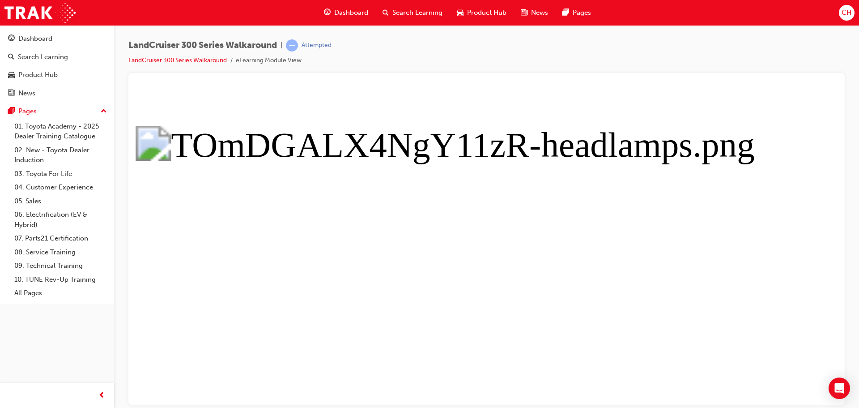
click at [461, 172] on button "Unzoom image" at bounding box center [487, 245] width 702 height 317
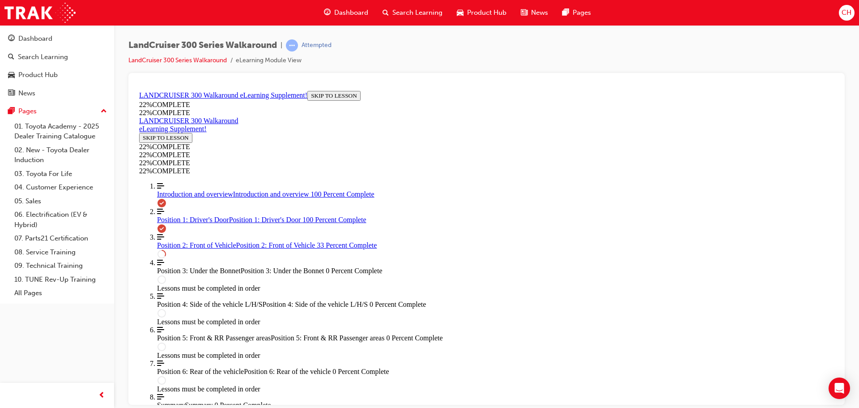
scroll to position [0, 0]
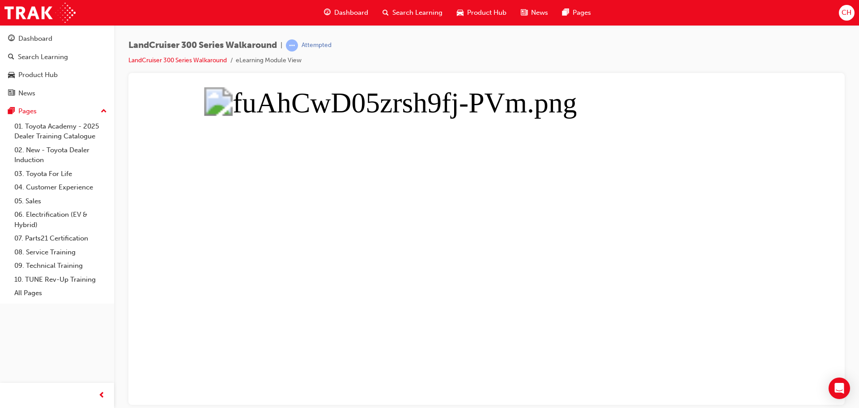
click at [610, 218] on button "Unzoom image" at bounding box center [487, 245] width 702 height 317
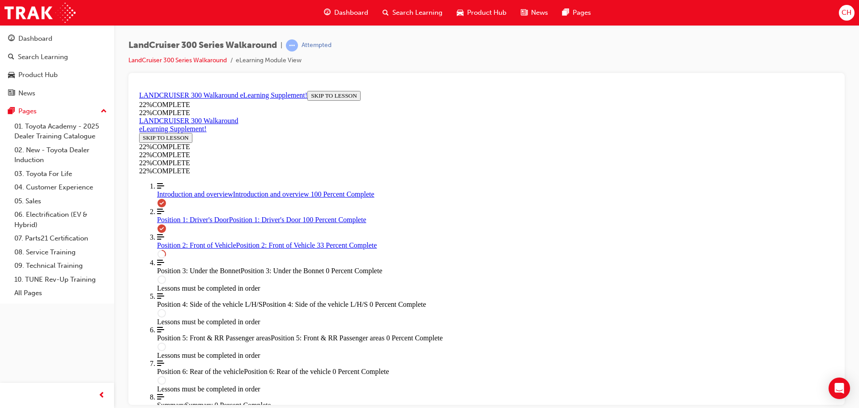
scroll to position [508, 0]
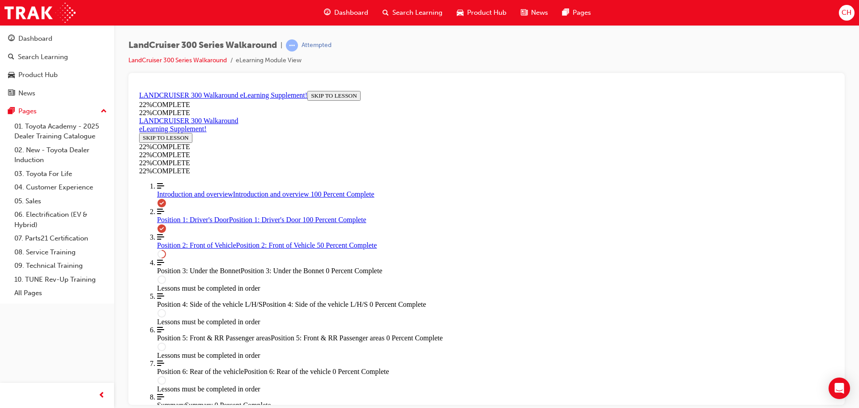
drag, startPoint x: 580, startPoint y: 327, endPoint x: 574, endPoint y: 325, distance: 5.7
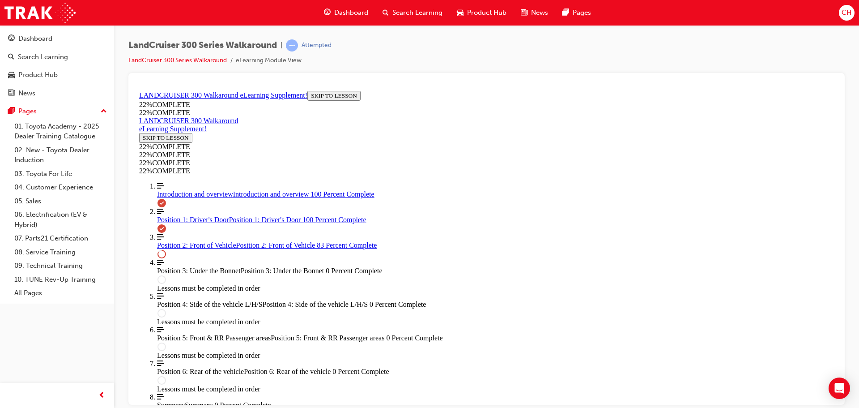
drag, startPoint x: 506, startPoint y: 147, endPoint x: 518, endPoint y: 156, distance: 14.8
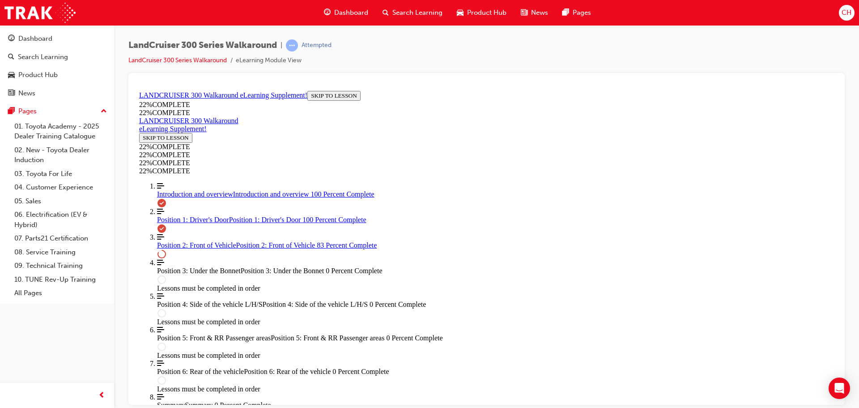
scroll to position [790, 0]
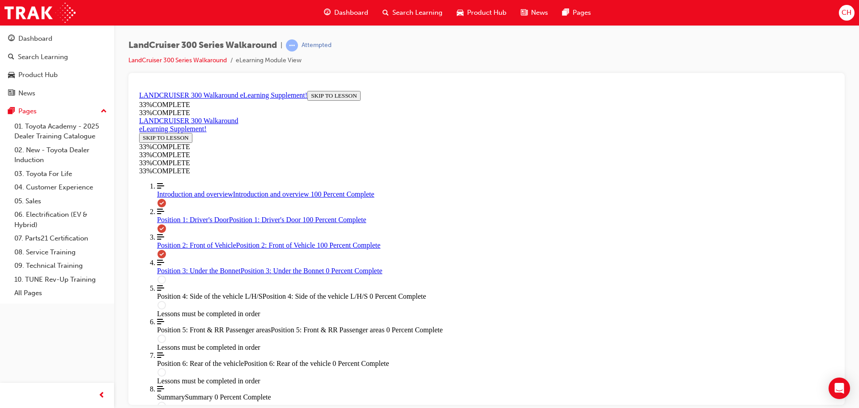
scroll to position [1149, 0]
drag, startPoint x: 500, startPoint y: 186, endPoint x: 559, endPoint y: 184, distance: 58.7
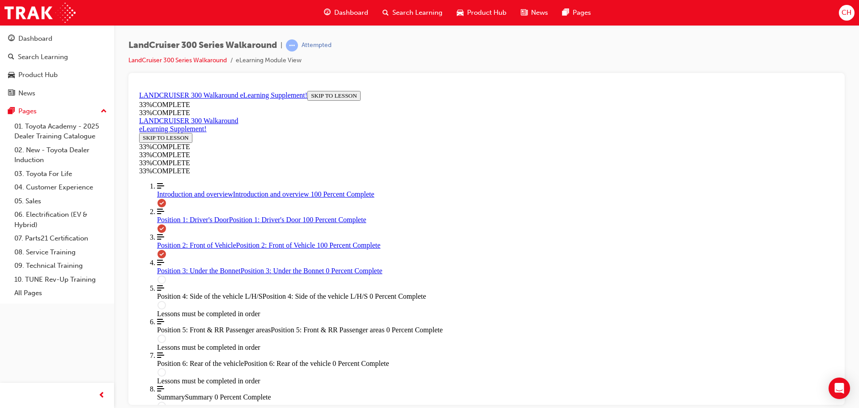
scroll to position [1327, 0]
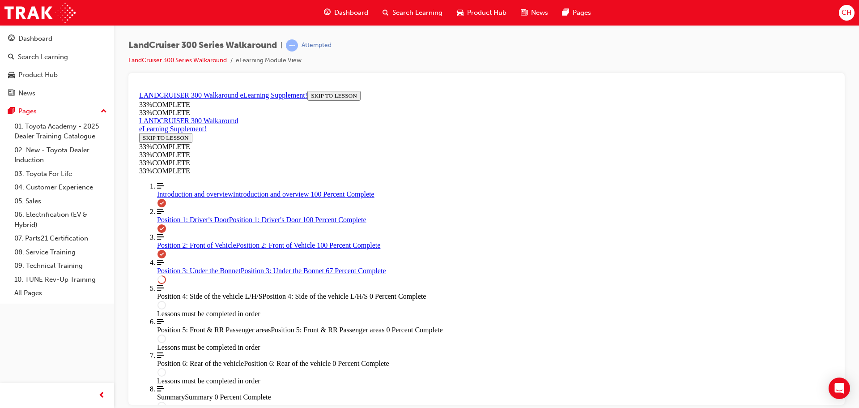
drag, startPoint x: 513, startPoint y: 190, endPoint x: 504, endPoint y: 202, distance: 14.9
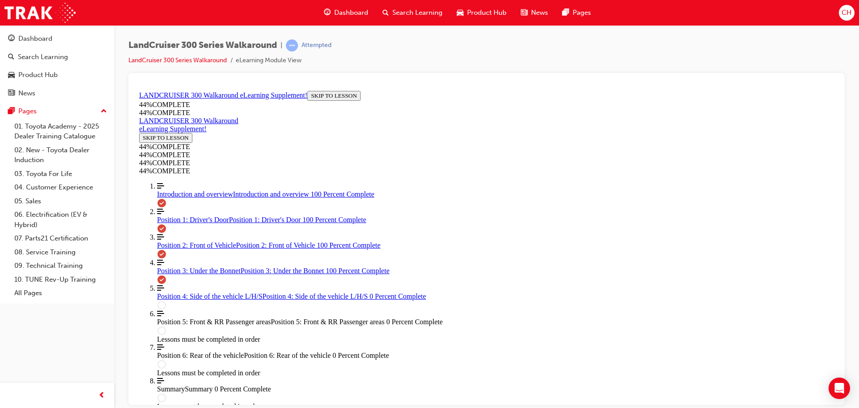
scroll to position [1606, 0]
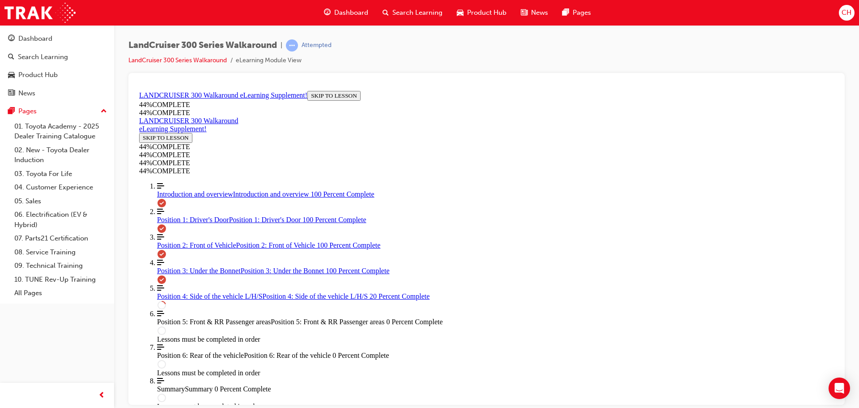
scroll to position [165, 0]
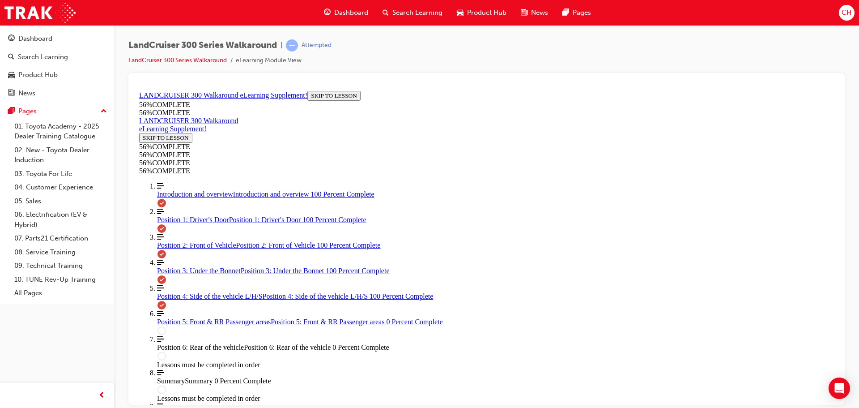
scroll to position [987, 0]
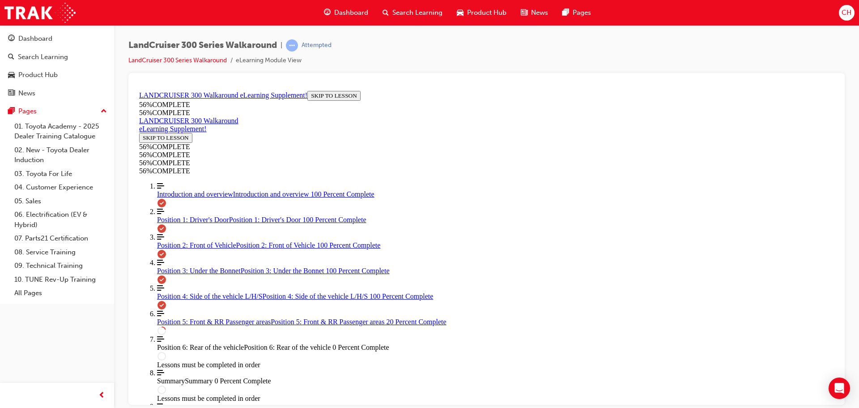
scroll to position [196, 0]
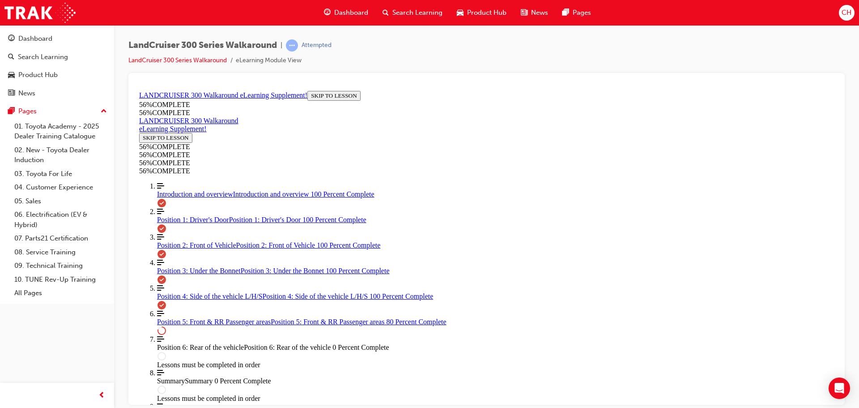
scroll to position [418, 0]
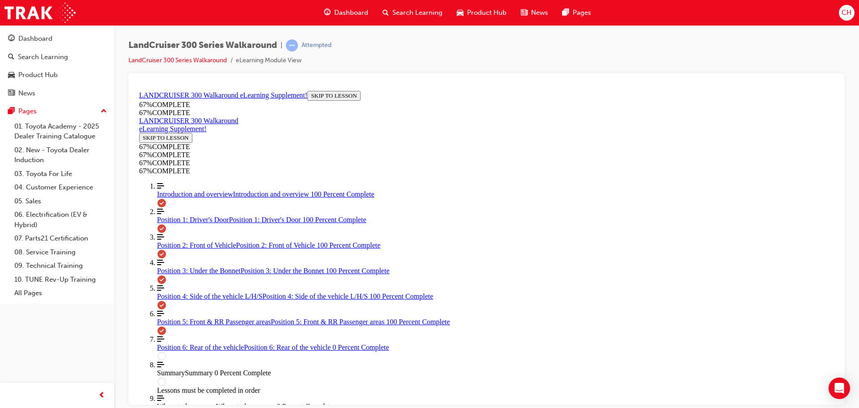
scroll to position [866, 0]
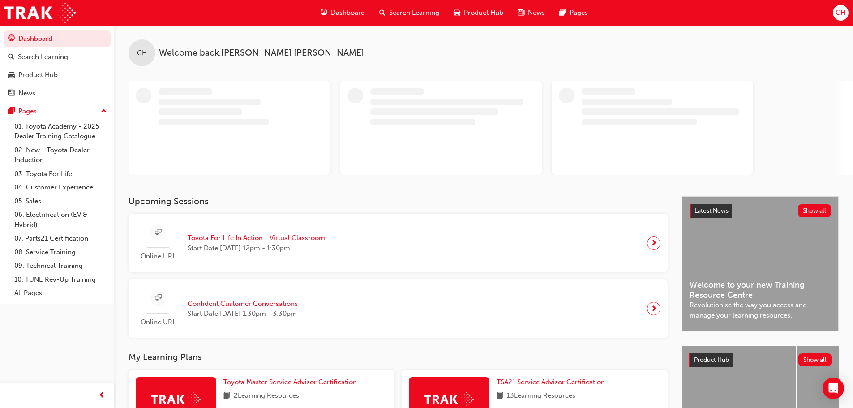
click at [481, 245] on div "Online URL Toyota For Life In Action - Virtual Classroom Start Date: Tue 23 Sep…" at bounding box center [398, 243] width 525 height 44
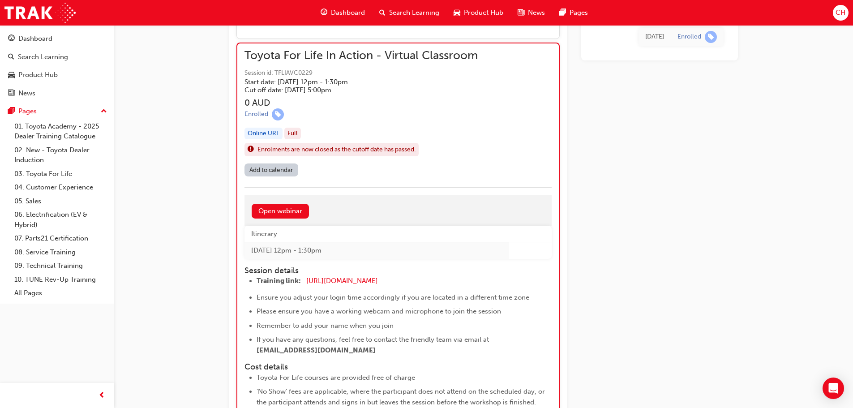
scroll to position [795, 0]
click at [58, 253] on link "08. Service Training" at bounding box center [61, 252] width 100 height 14
